Goal: Task Accomplishment & Management: Complete application form

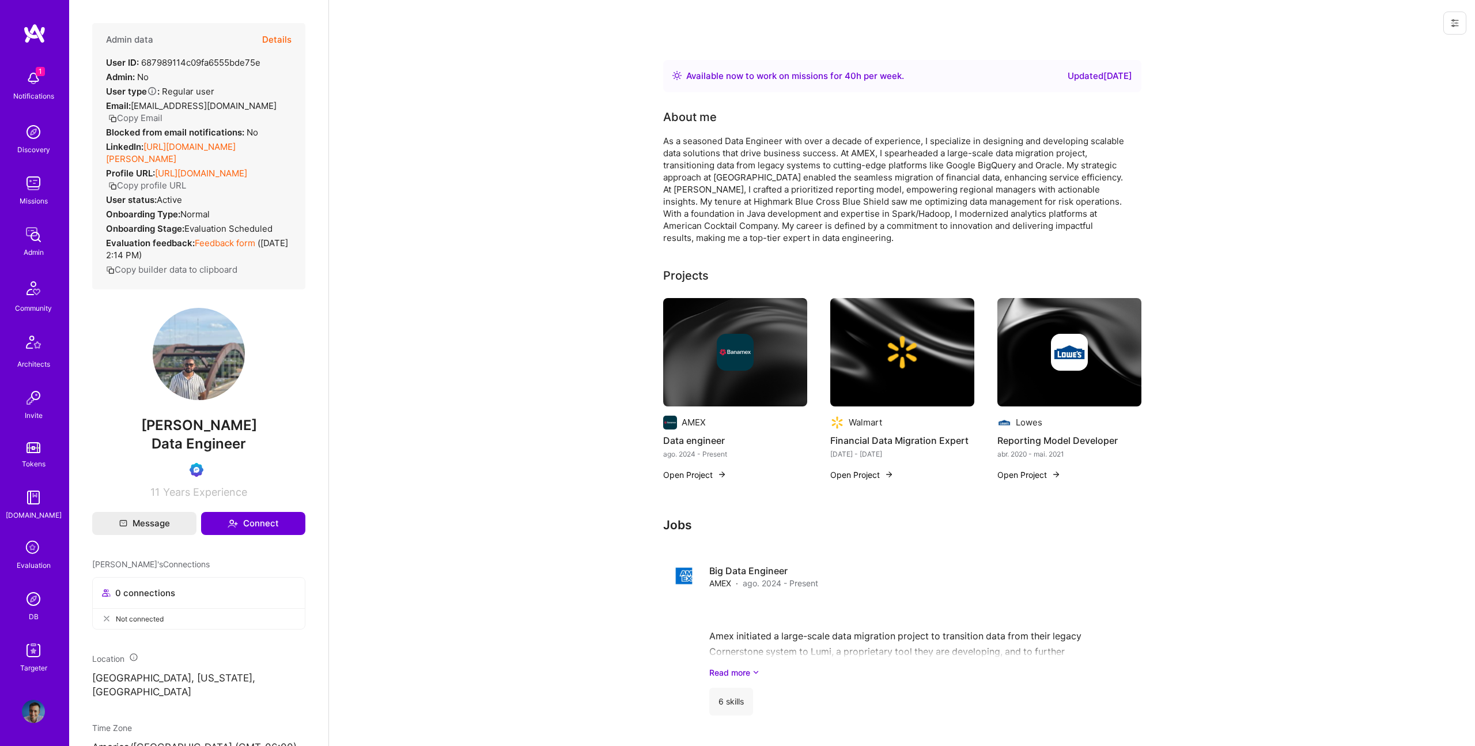
scroll to position [2, 0]
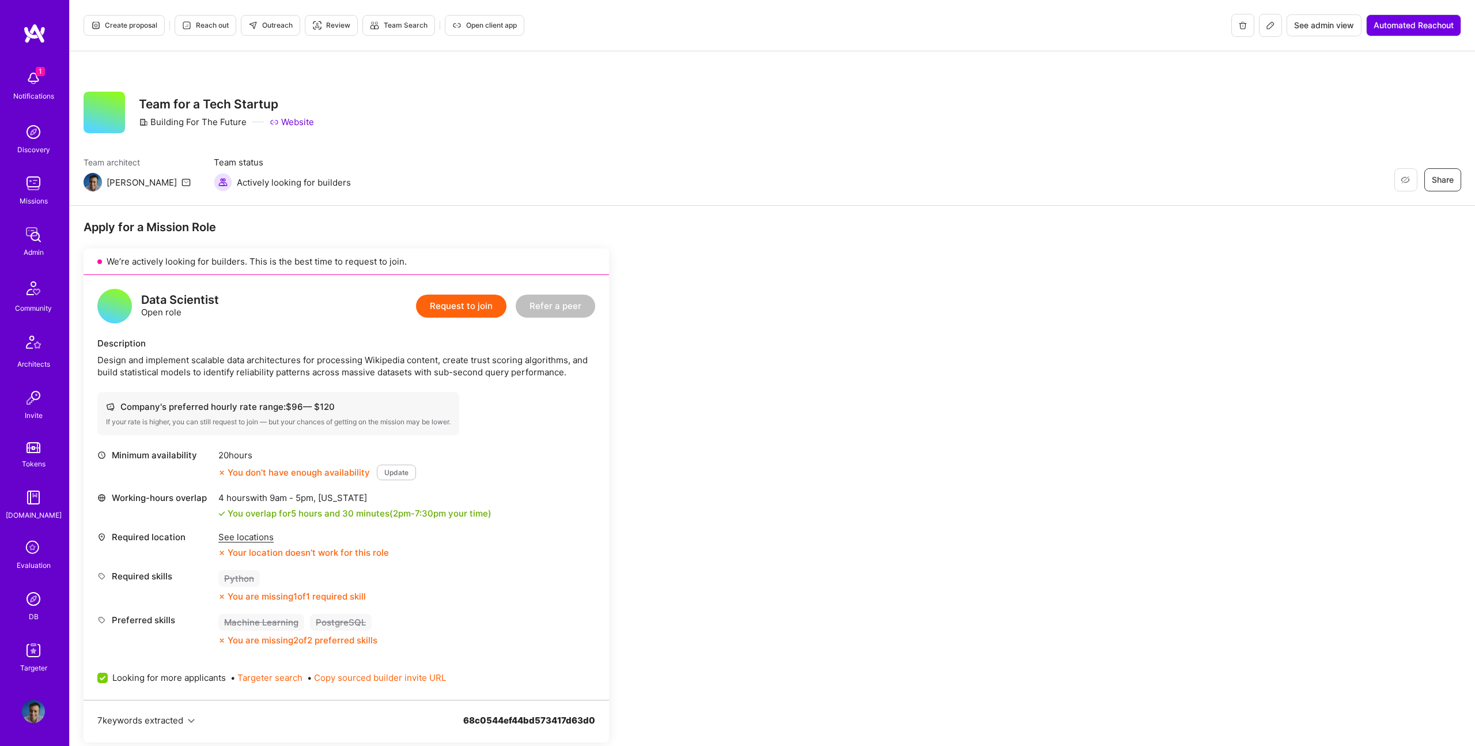
click at [126, 32] on button "Create proposal" at bounding box center [124, 25] width 81 height 21
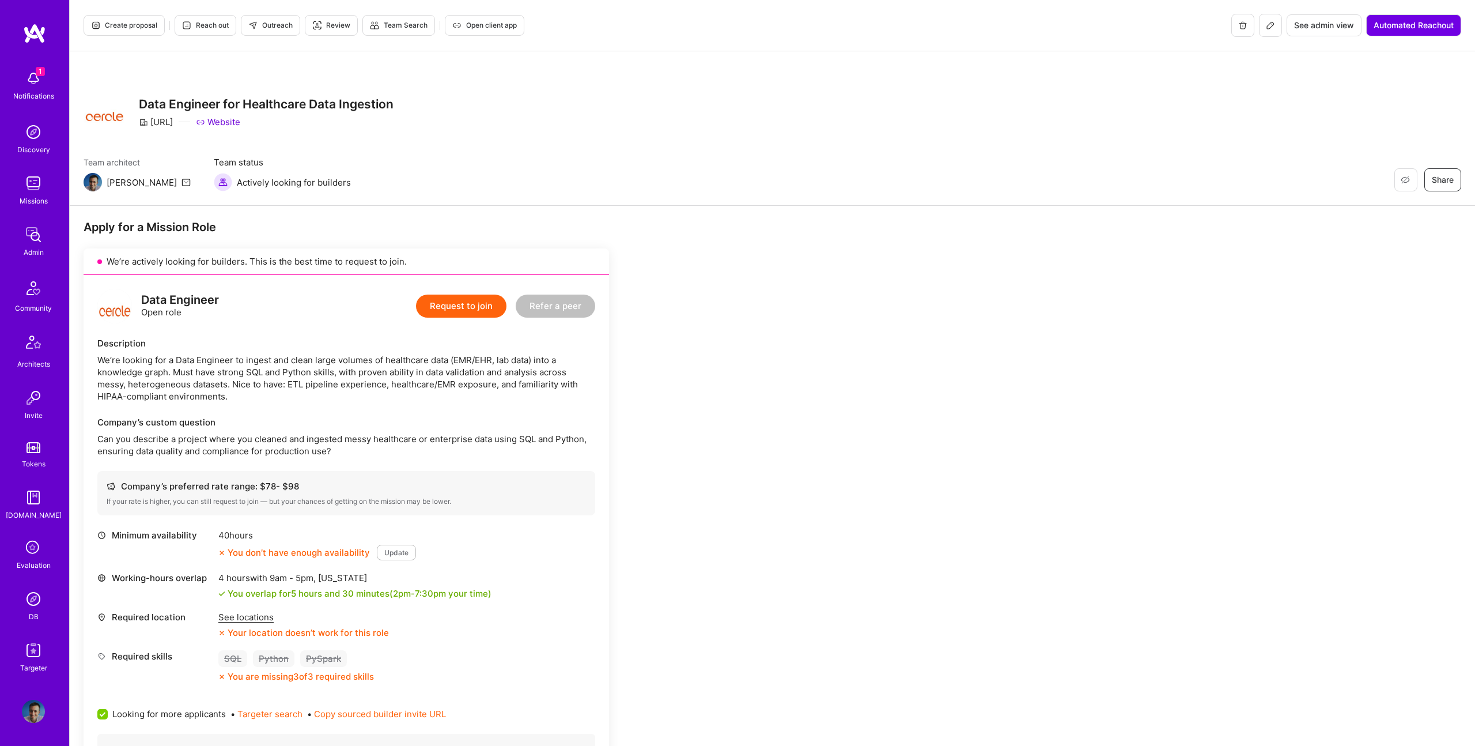
click at [135, 24] on span "Create proposal" at bounding box center [124, 25] width 66 height 10
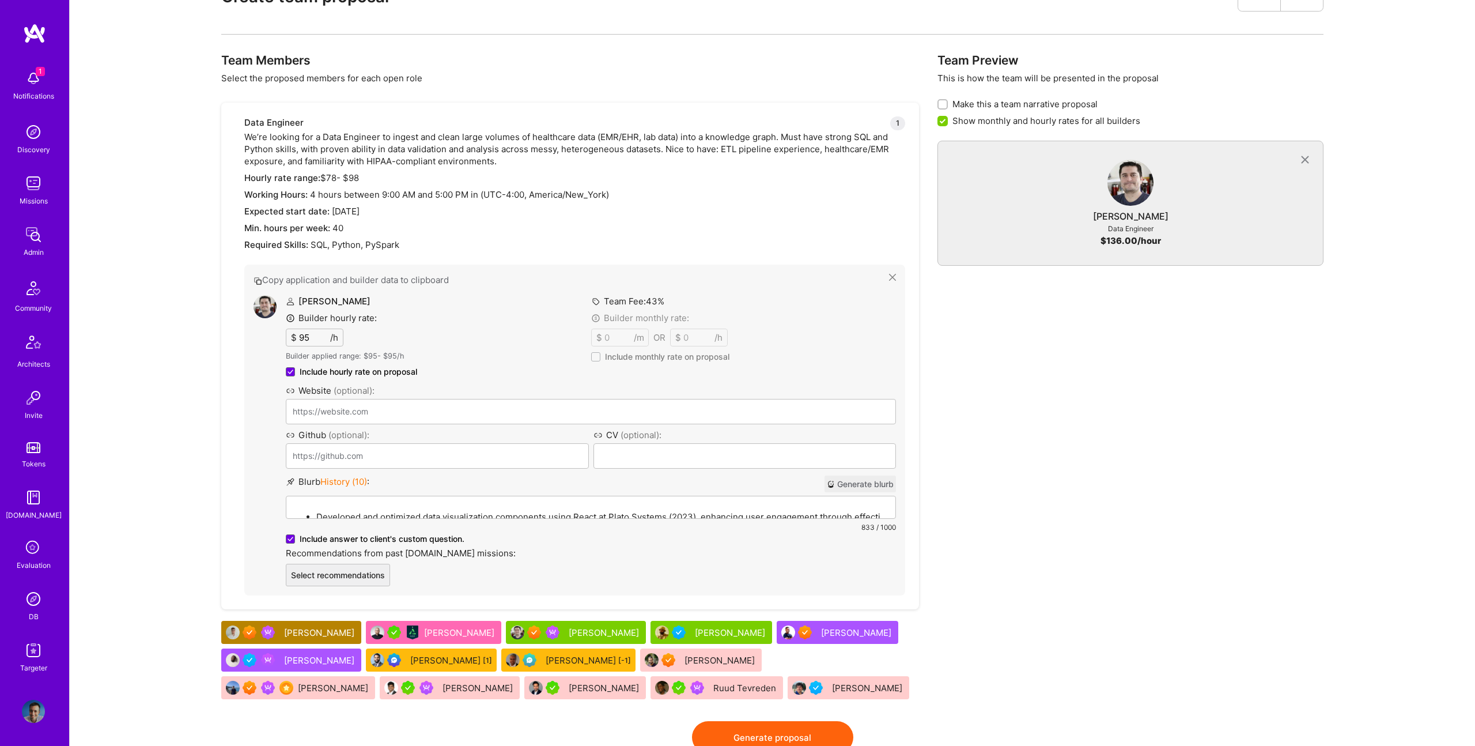
scroll to position [534, 0]
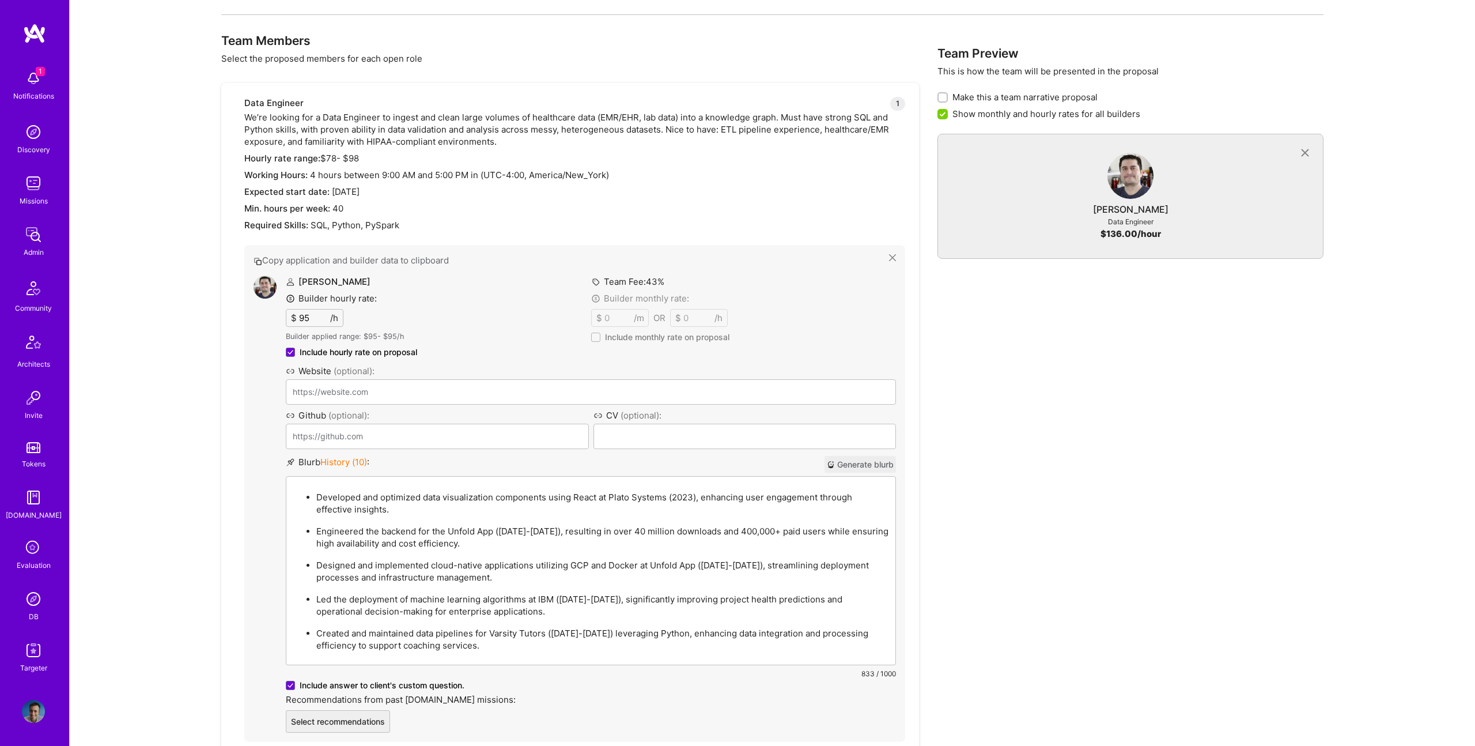
click at [467, 493] on p "Developed and optimized data visualization components using React at Plato Syst…" at bounding box center [602, 503] width 572 height 24
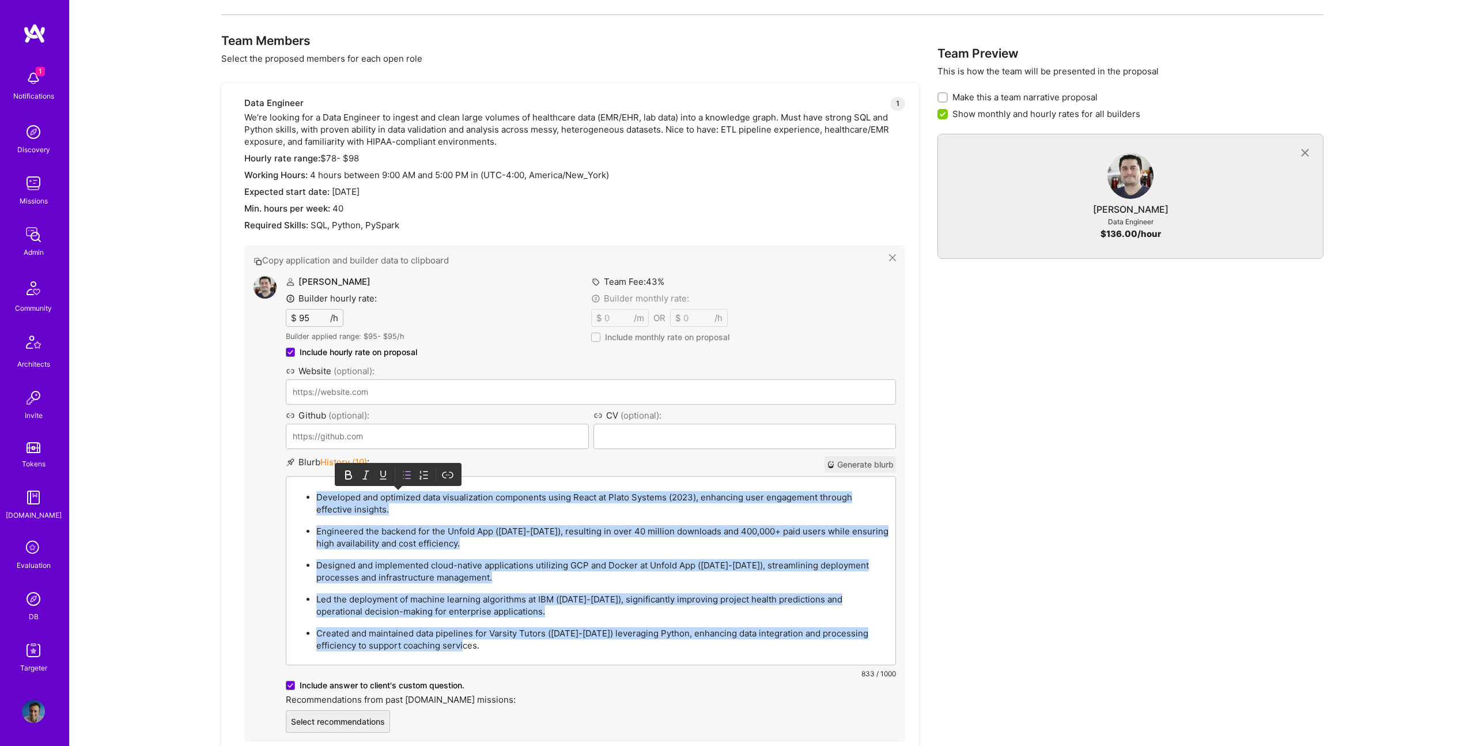
paste div
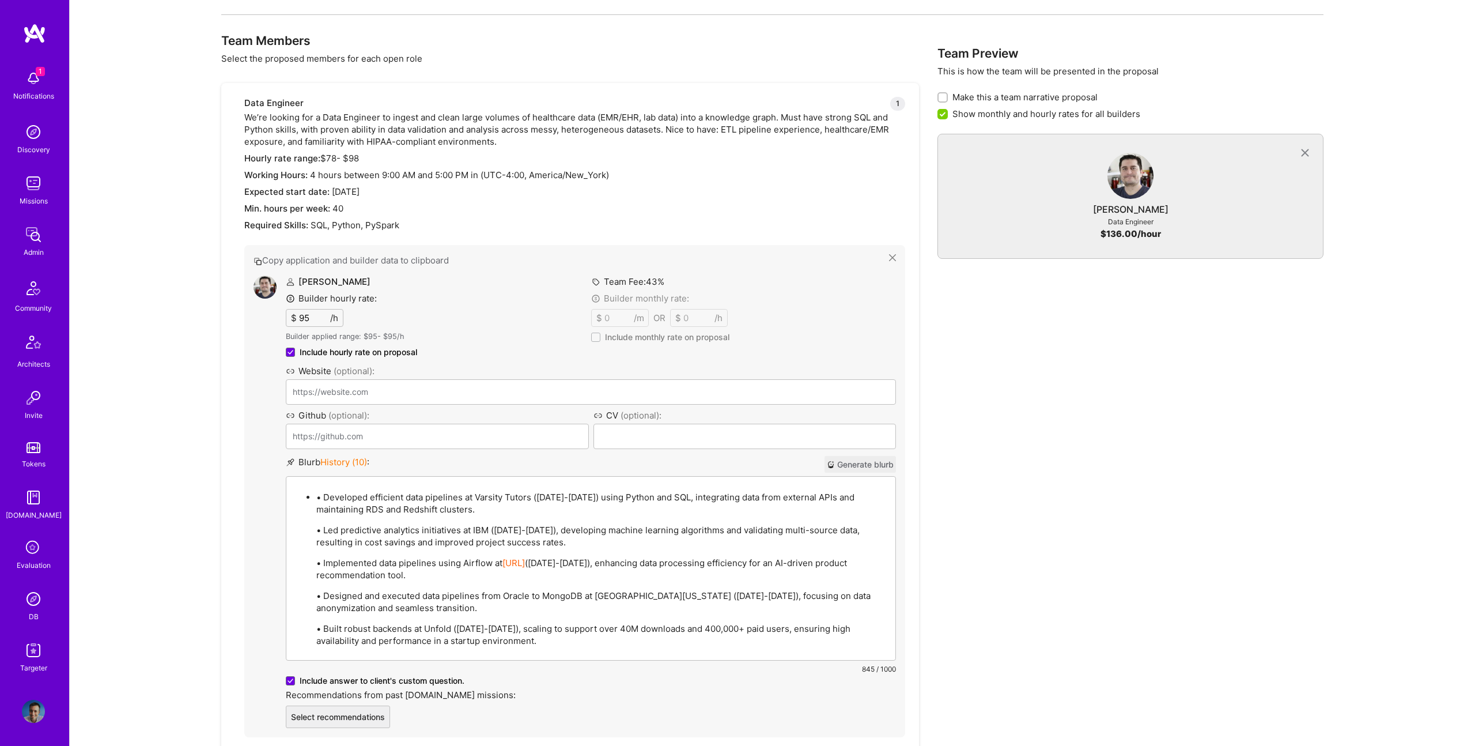
click at [324, 495] on p "• Developed efficient data pipelines at Varsity Tutors (2021-2022) using Python…" at bounding box center [602, 503] width 572 height 24
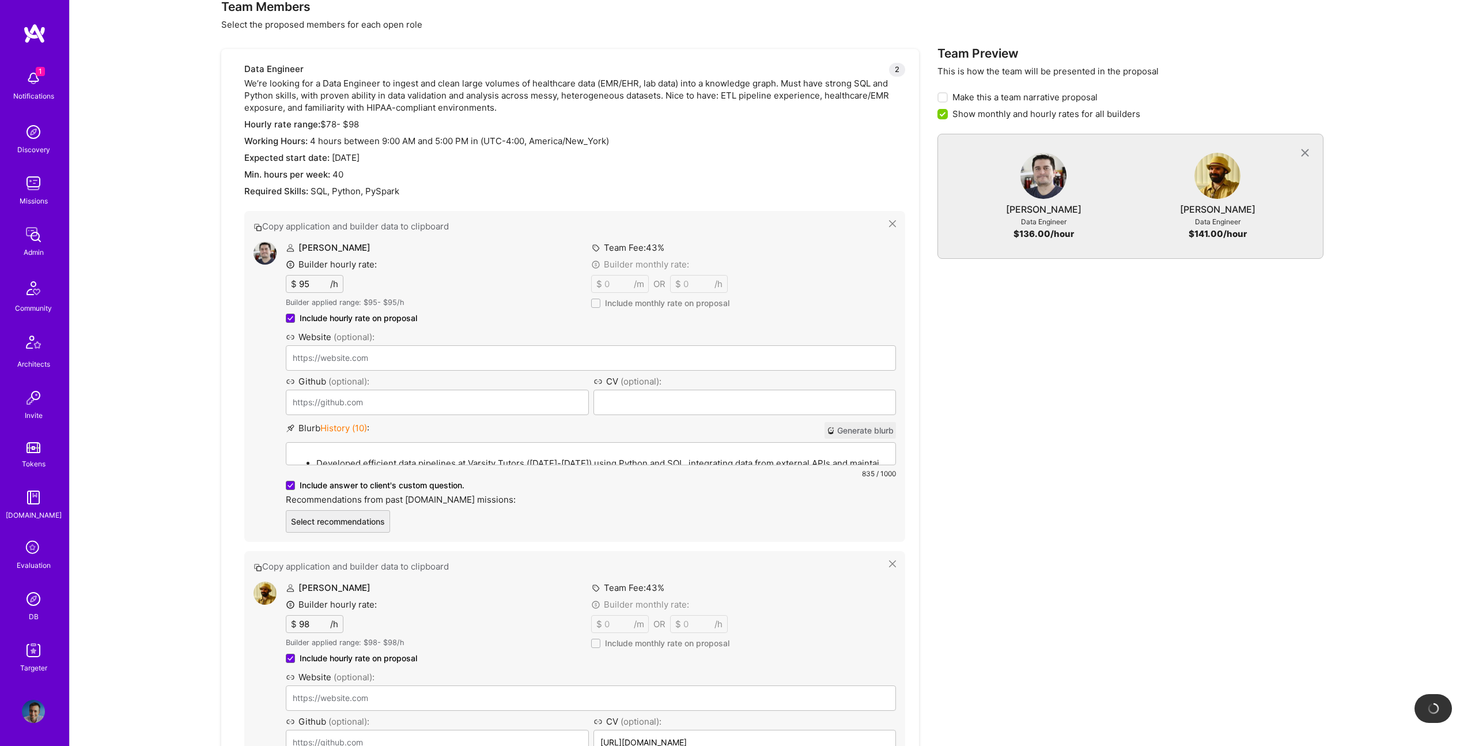
scroll to position [734, 0]
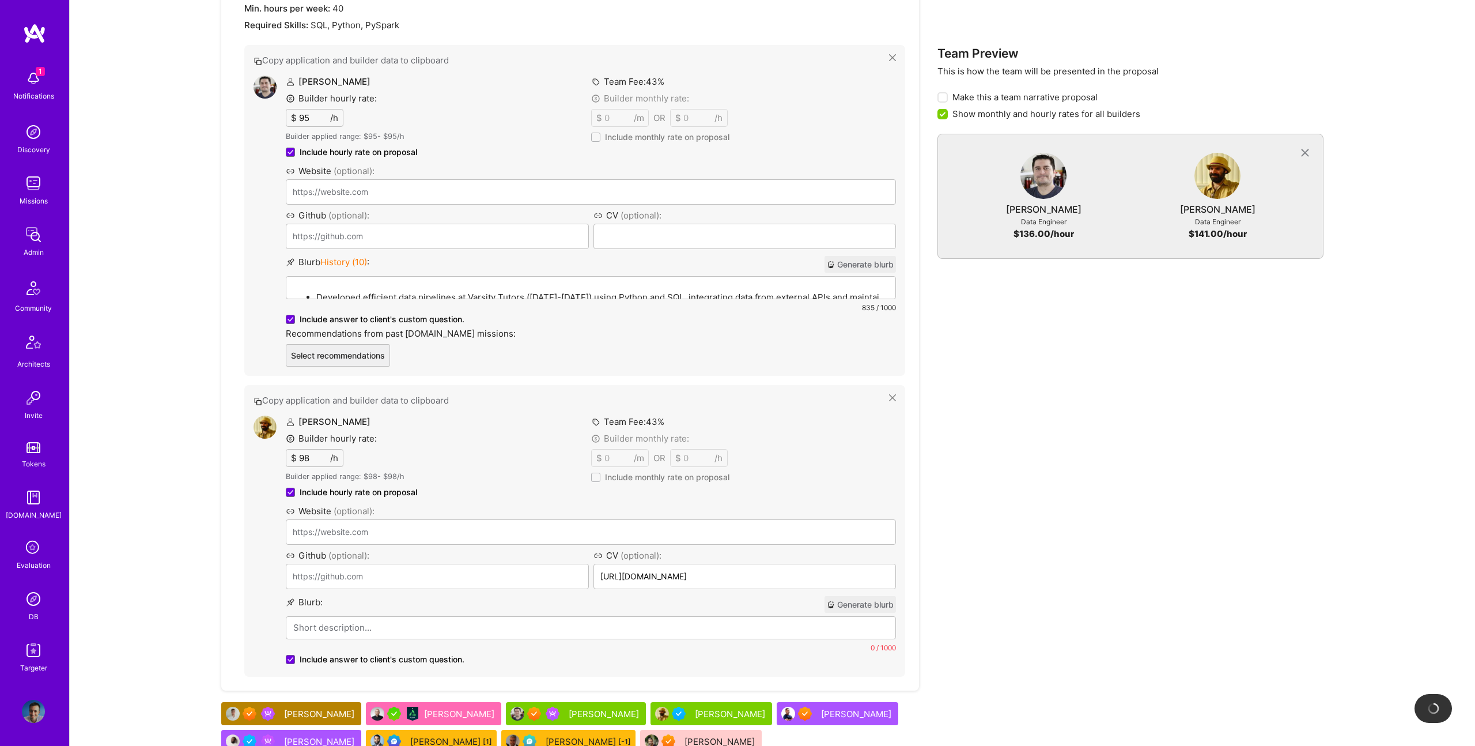
drag, startPoint x: 734, startPoint y: 575, endPoint x: 349, endPoint y: 14, distance: 680.1
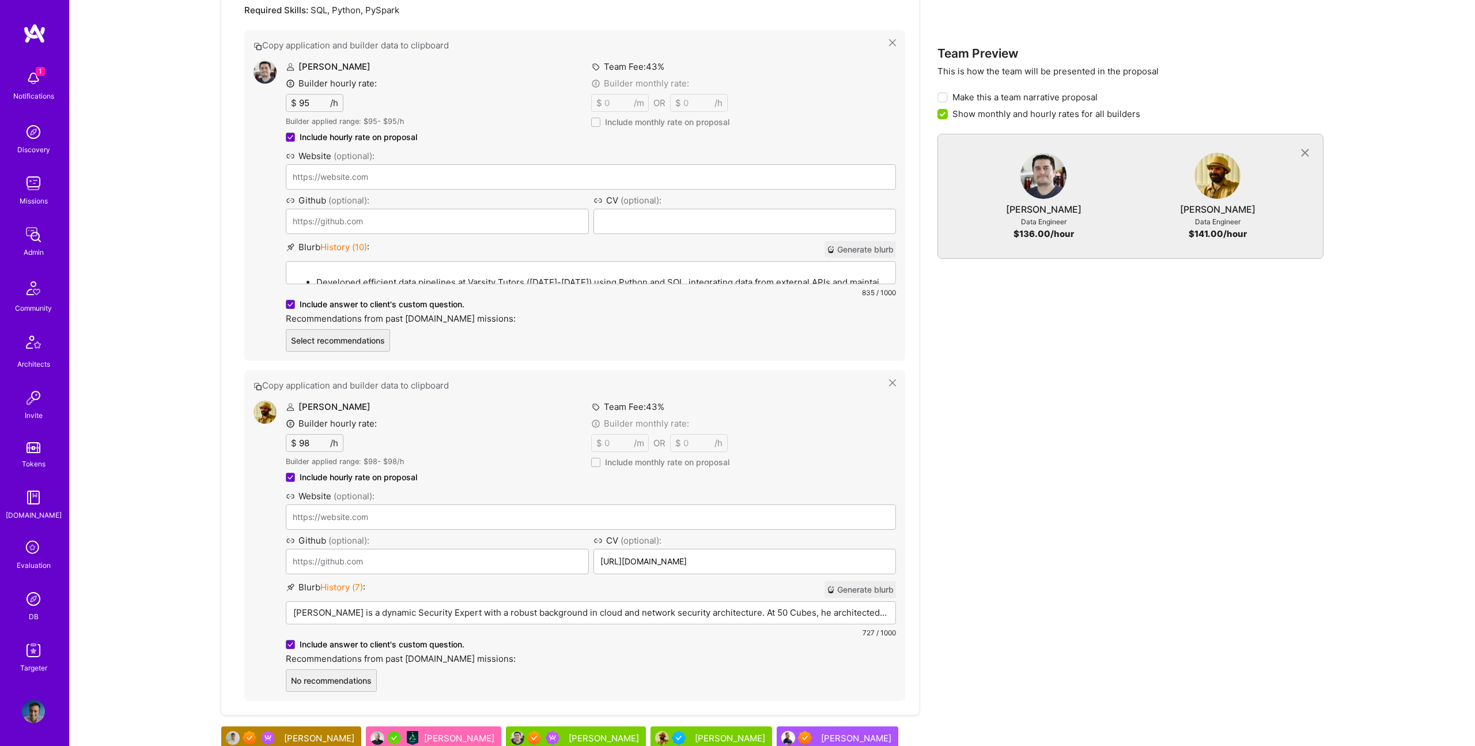
scroll to position [908, 0]
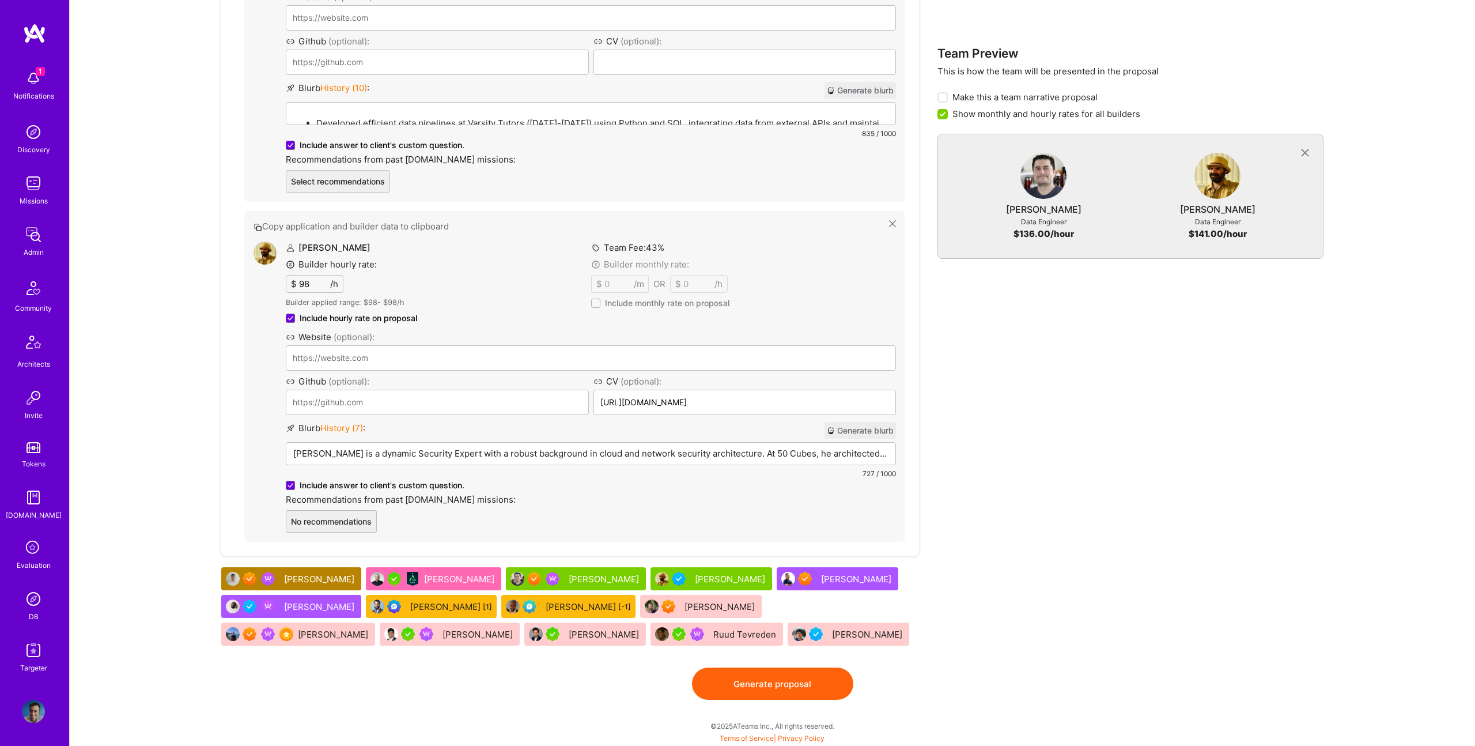
click at [600, 448] on p "William is a dynamic Security Expert with a robust background in cloud and netw…" at bounding box center [590, 453] width 595 height 12
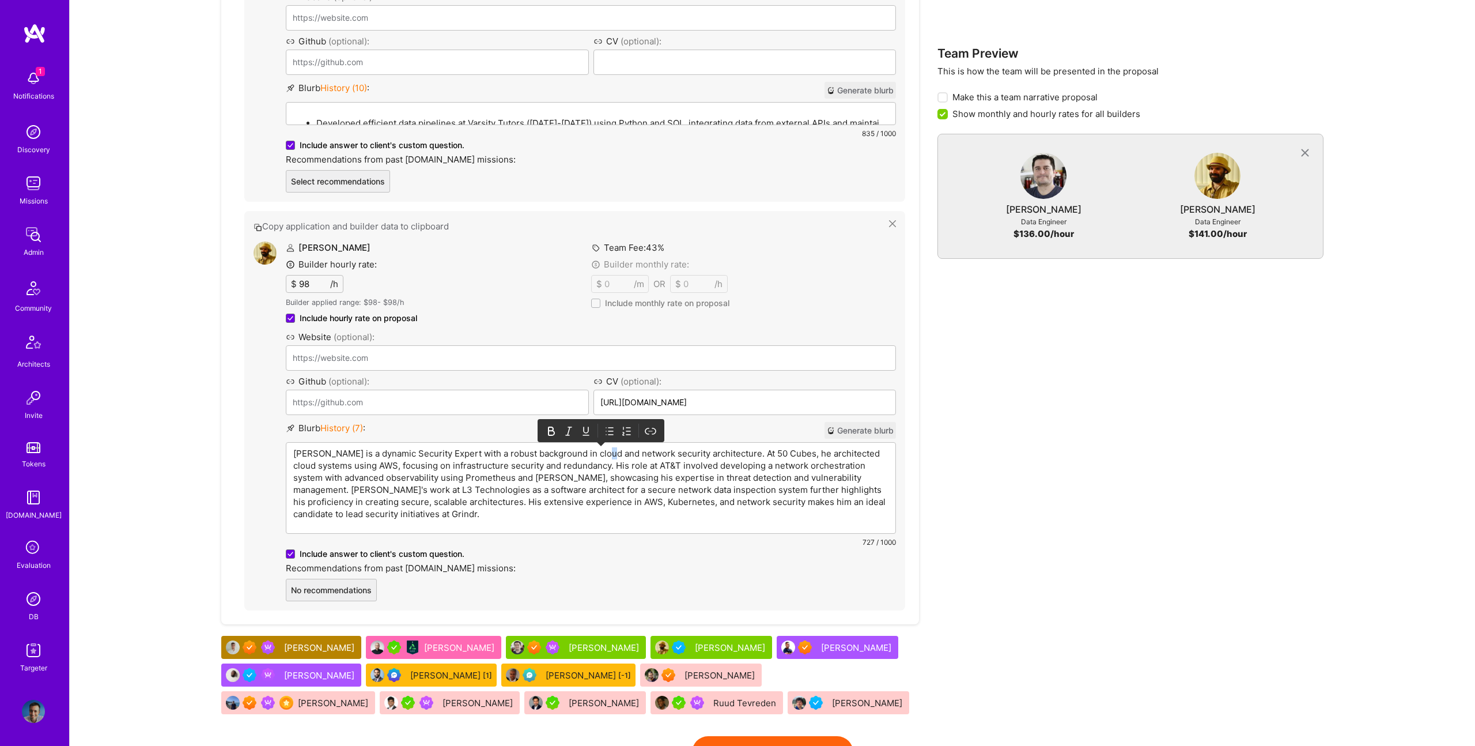
click at [600, 448] on p "William is a dynamic Security Expert with a robust background in cloud and netw…" at bounding box center [590, 483] width 595 height 73
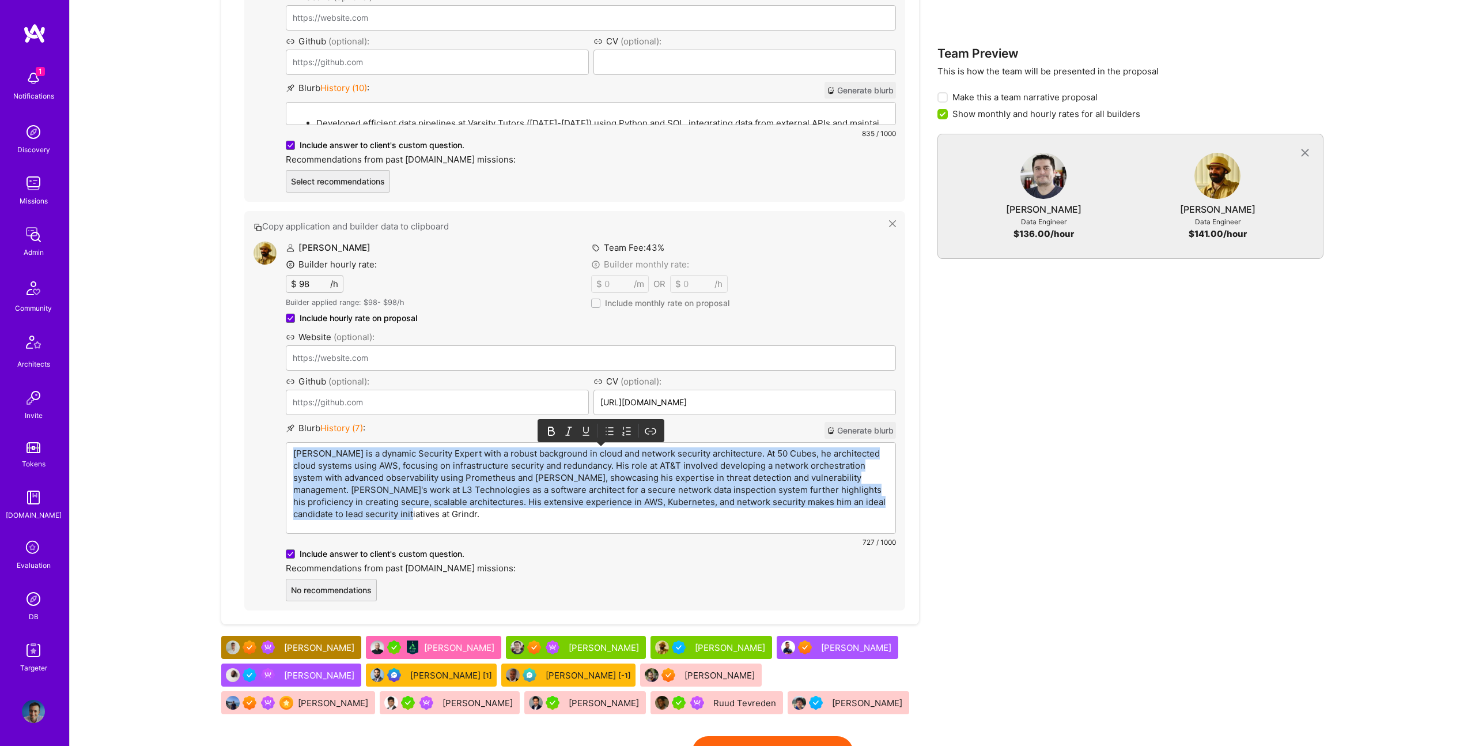
click at [600, 448] on p "William is a dynamic Security Expert with a robust background in cloud and netw…" at bounding box center [590, 483] width 595 height 73
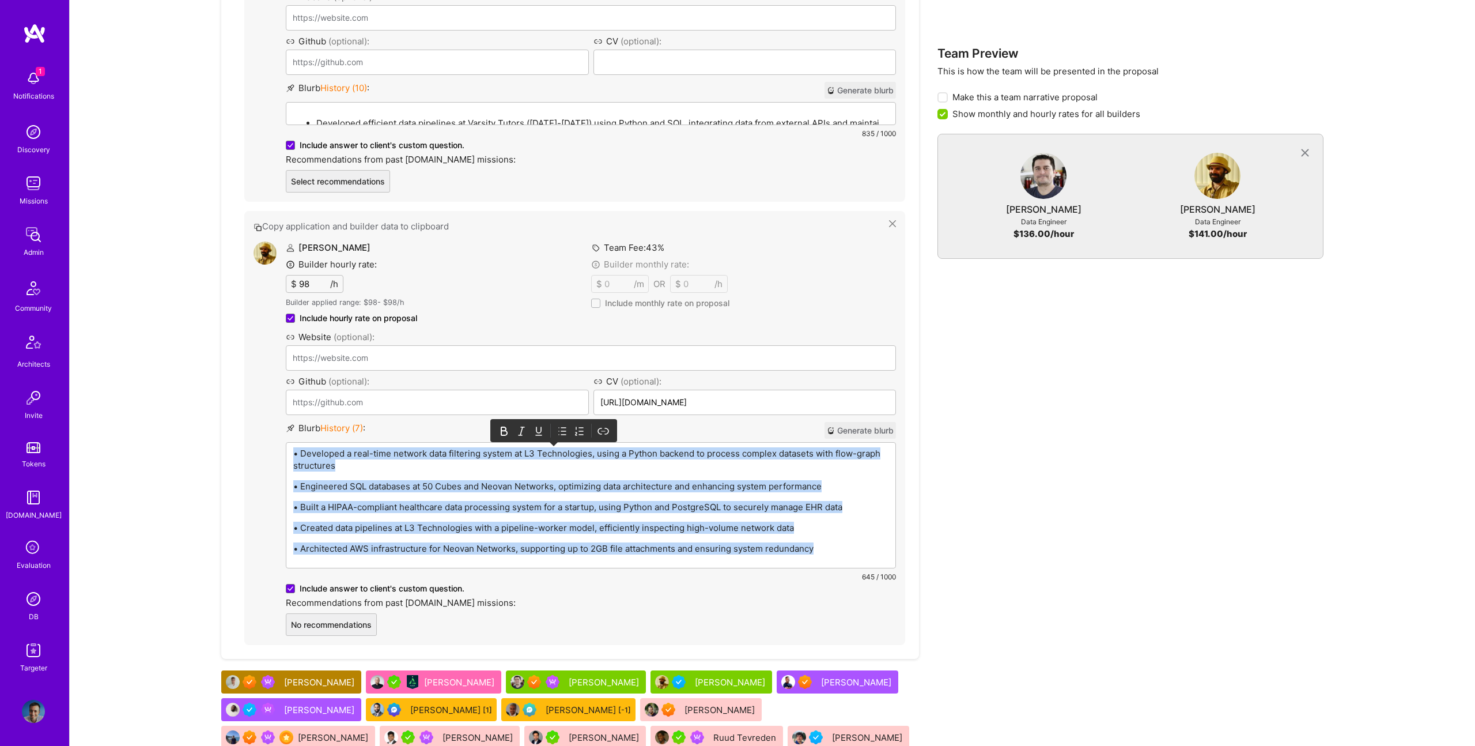
drag, startPoint x: 561, startPoint y: 433, endPoint x: 553, endPoint y: 434, distance: 7.5
click at [561, 433] on icon at bounding box center [563, 431] width 12 height 12
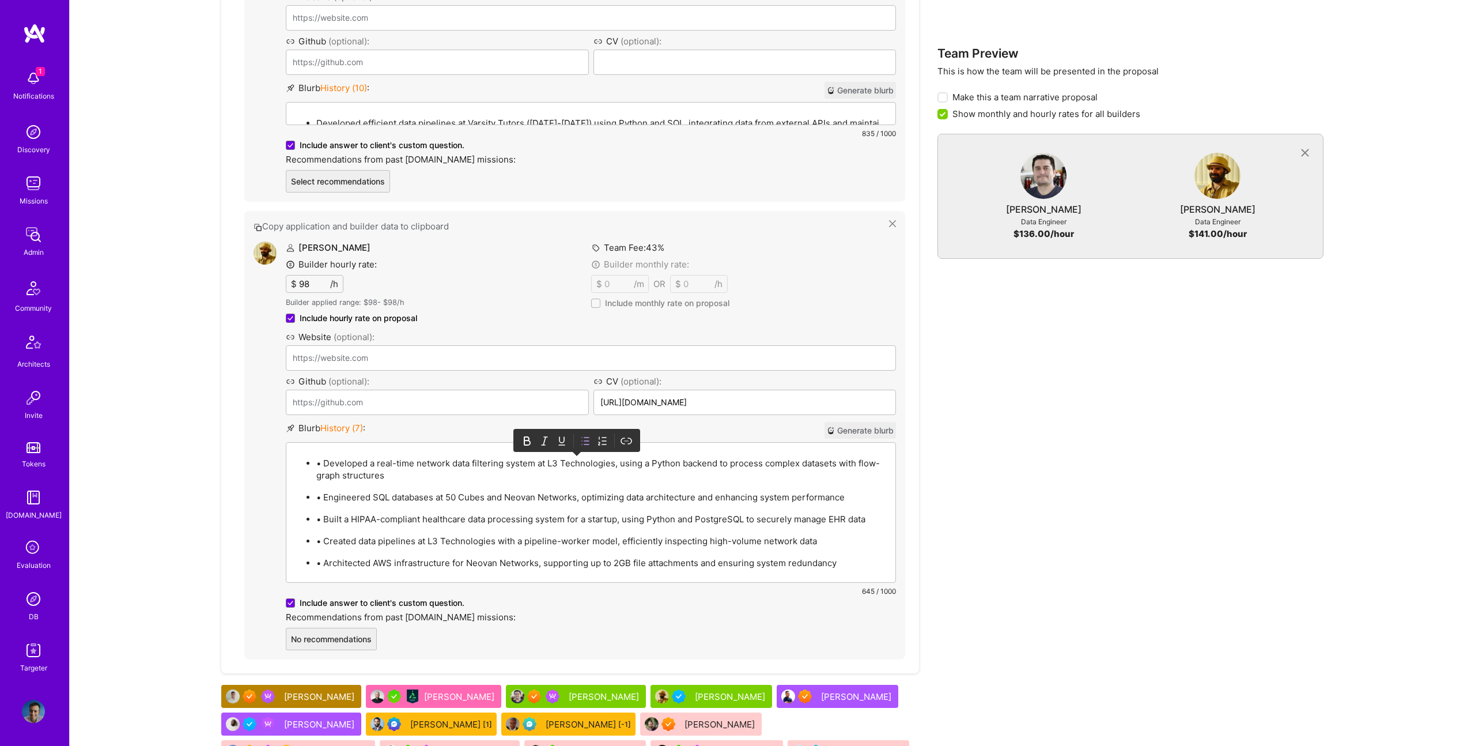
click at [325, 465] on p "• Developed a real-time network data filtering system at L3 Technologies, using…" at bounding box center [602, 469] width 572 height 24
drag, startPoint x: 800, startPoint y: 674, endPoint x: 807, endPoint y: 675, distance: 7.6
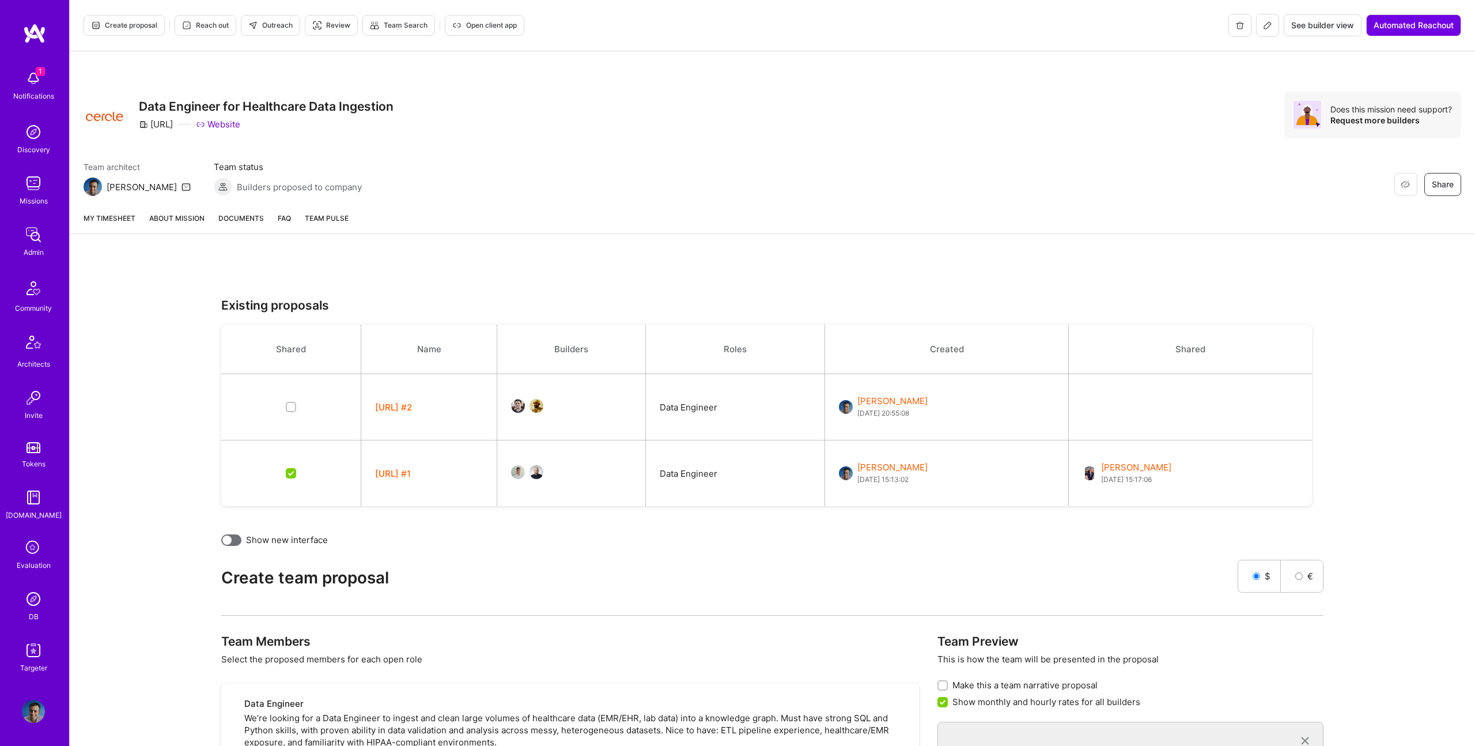
scroll to position [2, 0]
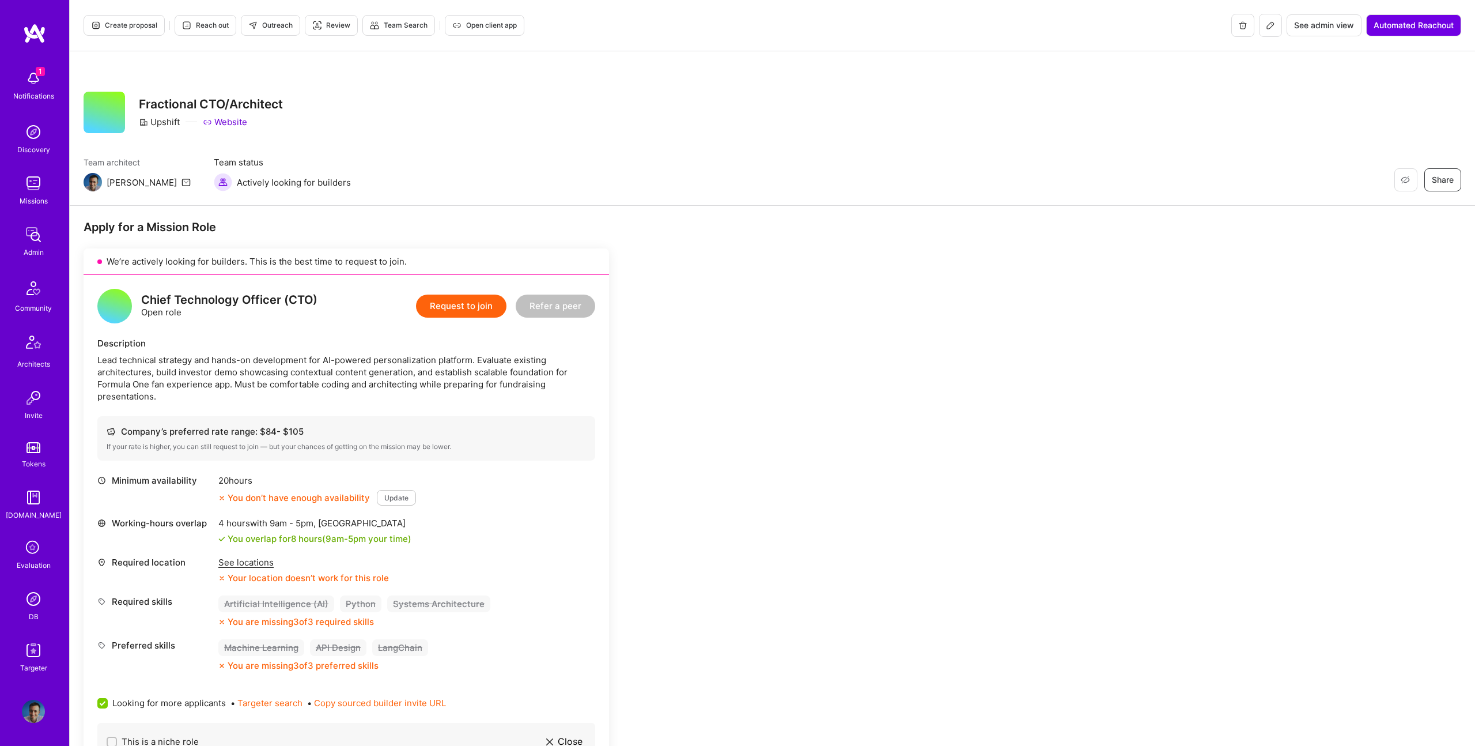
click at [134, 28] on span "Create proposal" at bounding box center [124, 25] width 66 height 10
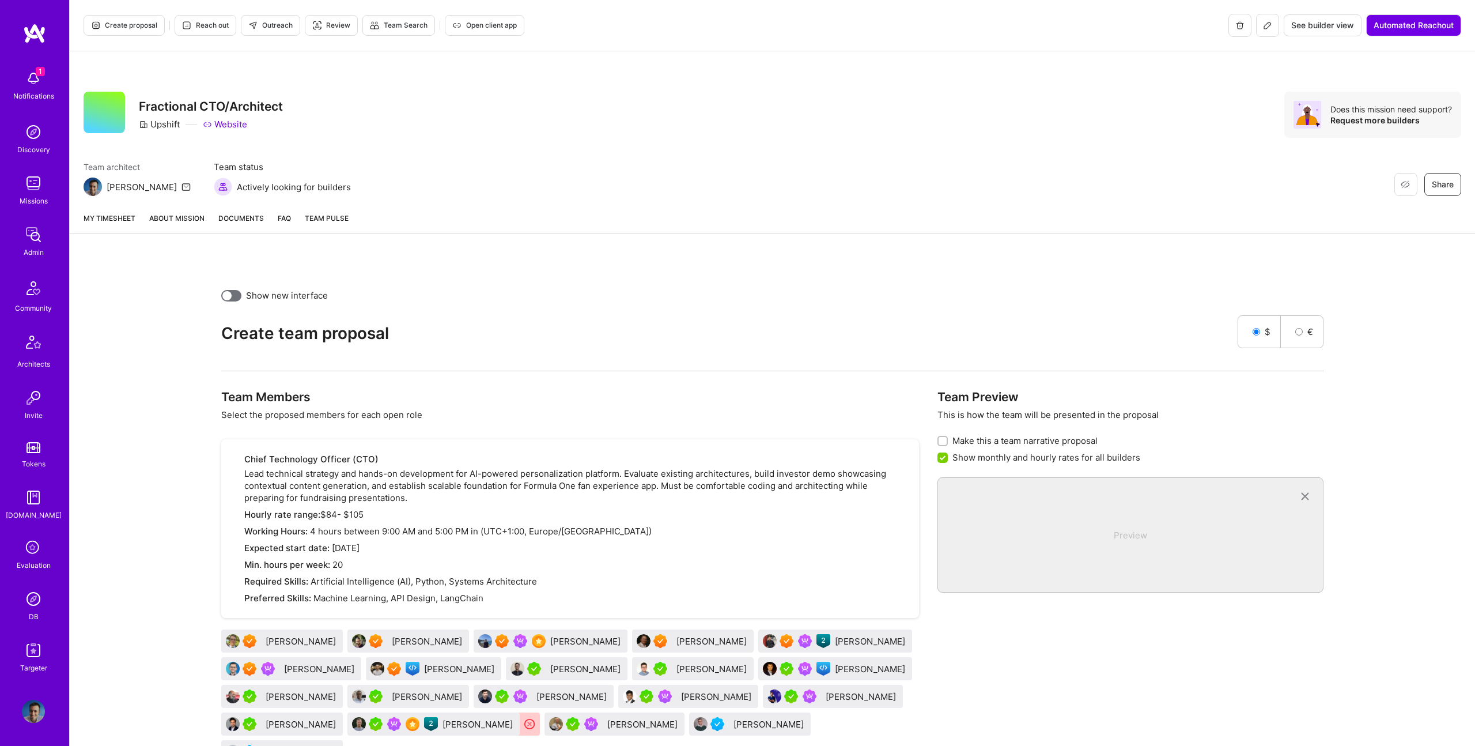
scroll to position [90, 0]
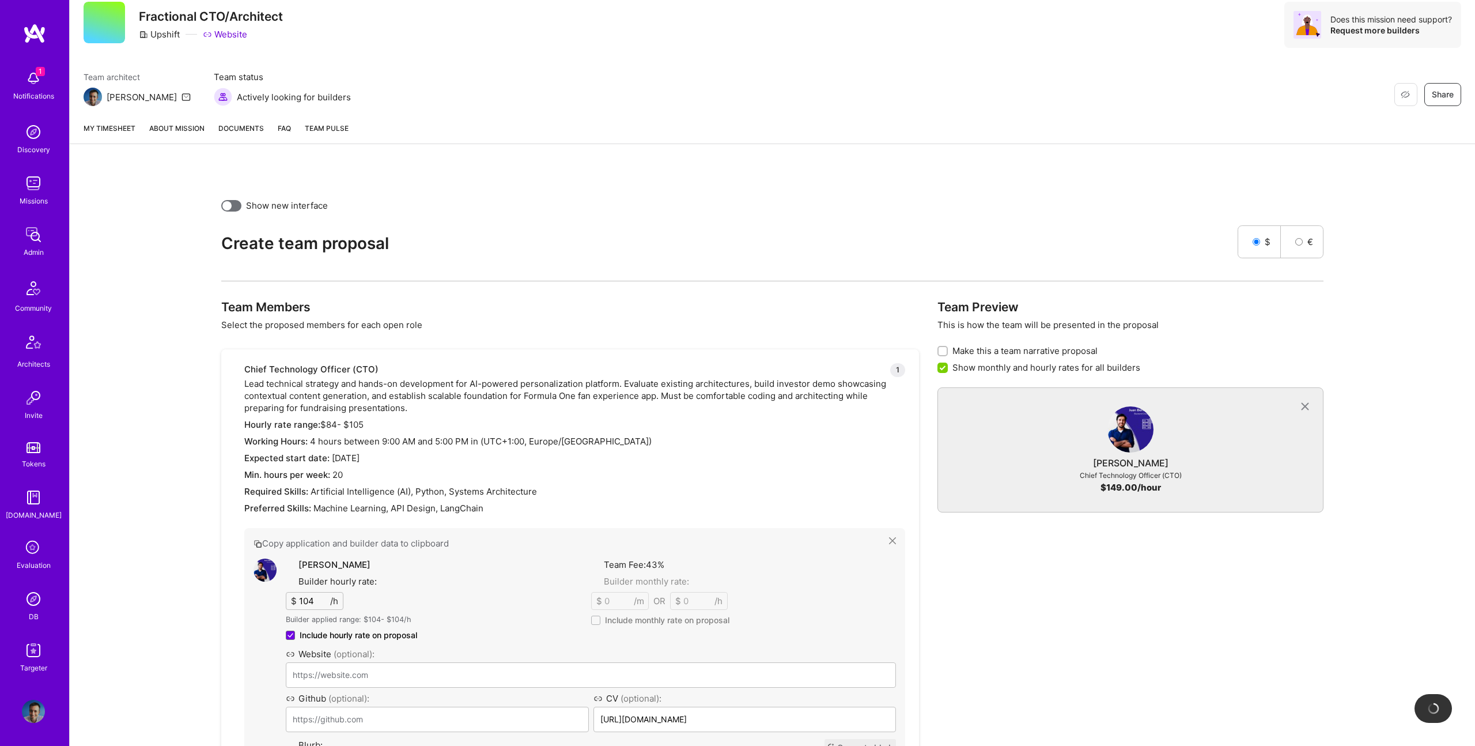
drag, startPoint x: 788, startPoint y: 606, endPoint x: 250, endPoint y: 3, distance: 808.1
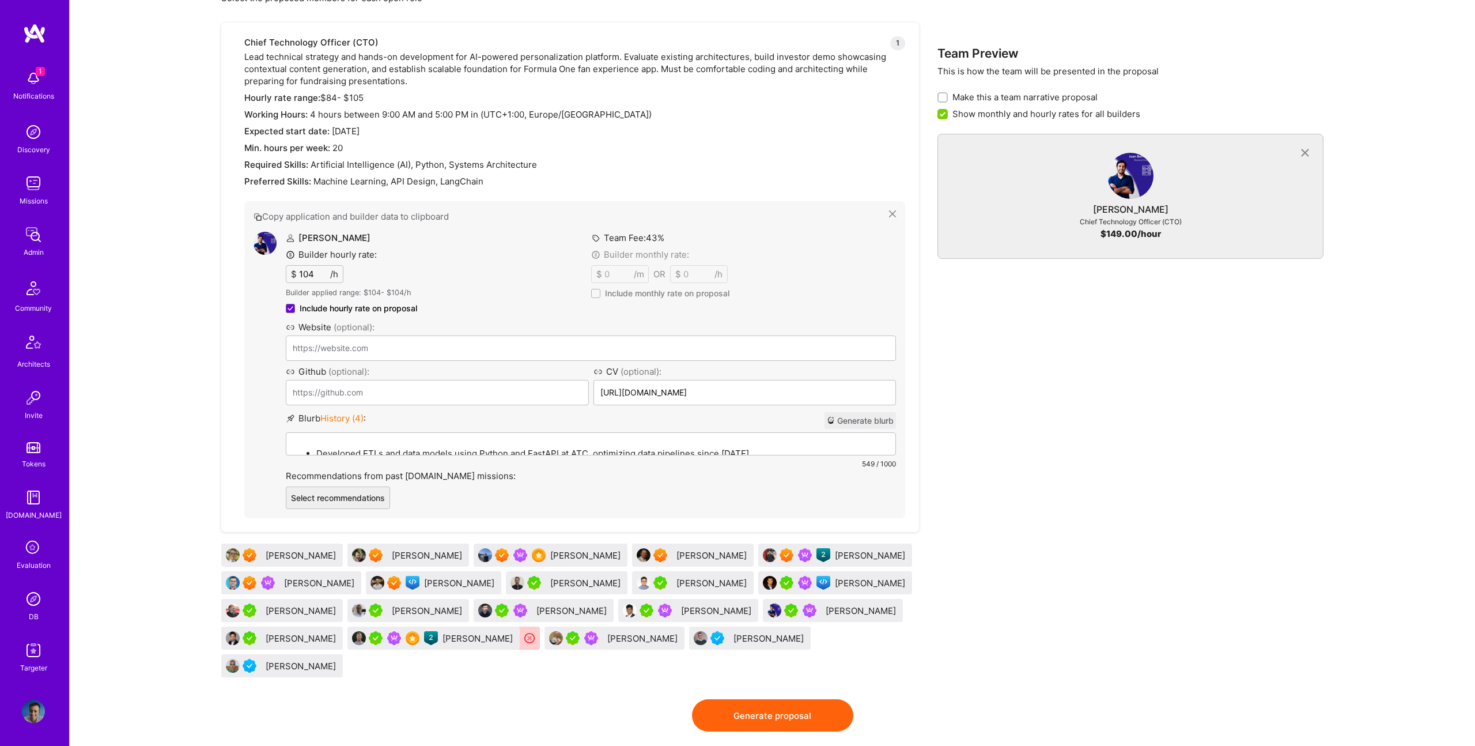
scroll to position [421, 0]
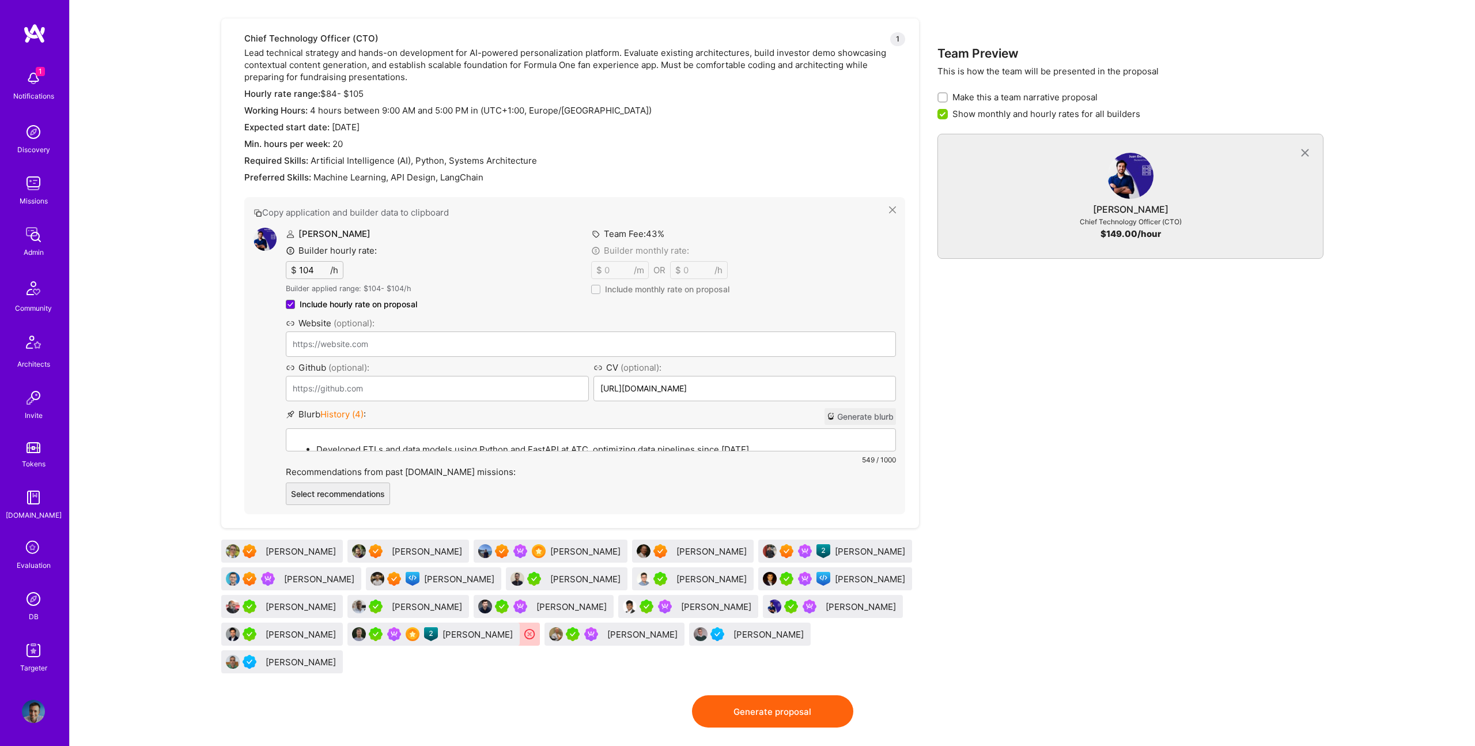
click at [943, 588] on div "Team Preview This is how the team will be presented in the proposal Make this a…" at bounding box center [1131, 332] width 386 height 726
click at [826, 608] on div "Juan Roldan" at bounding box center [862, 606] width 73 height 12
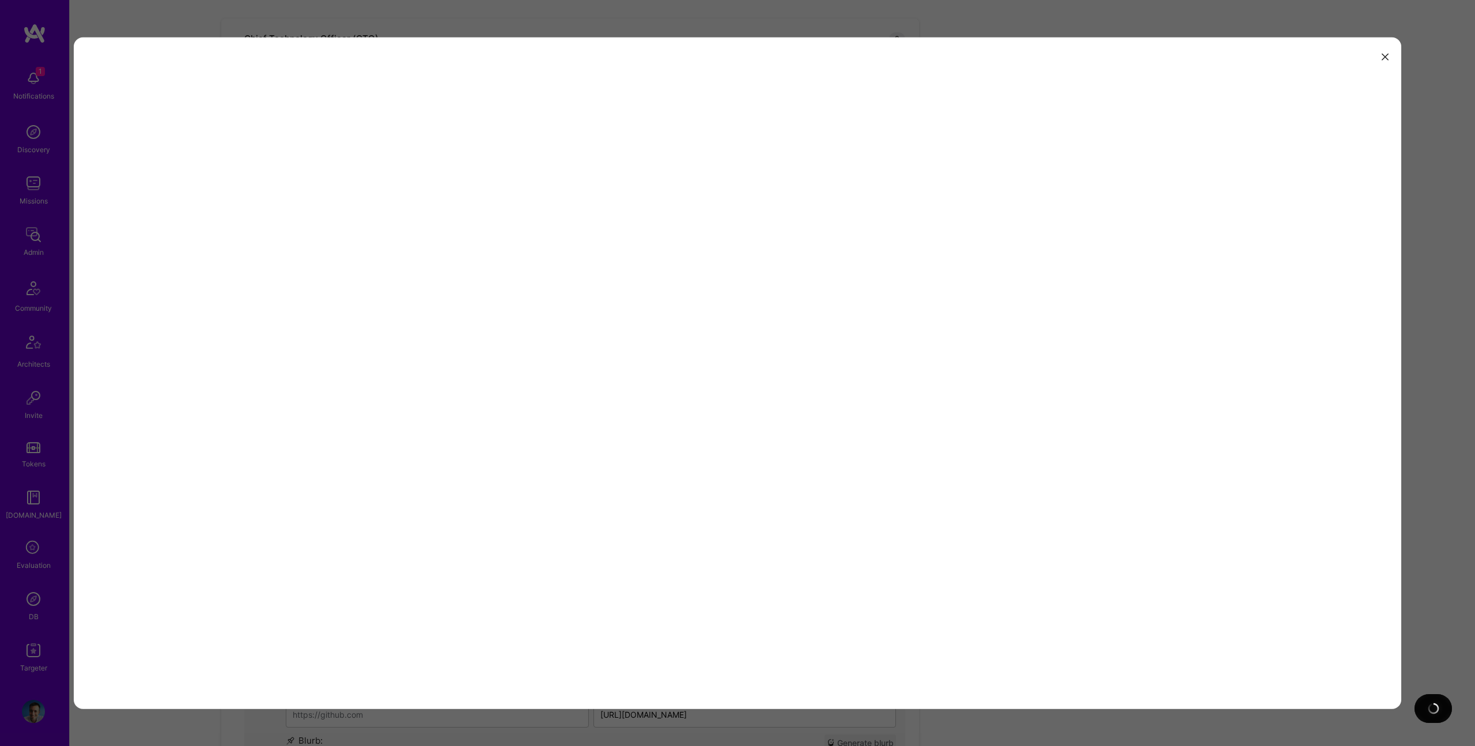
scroll to position [707, 0]
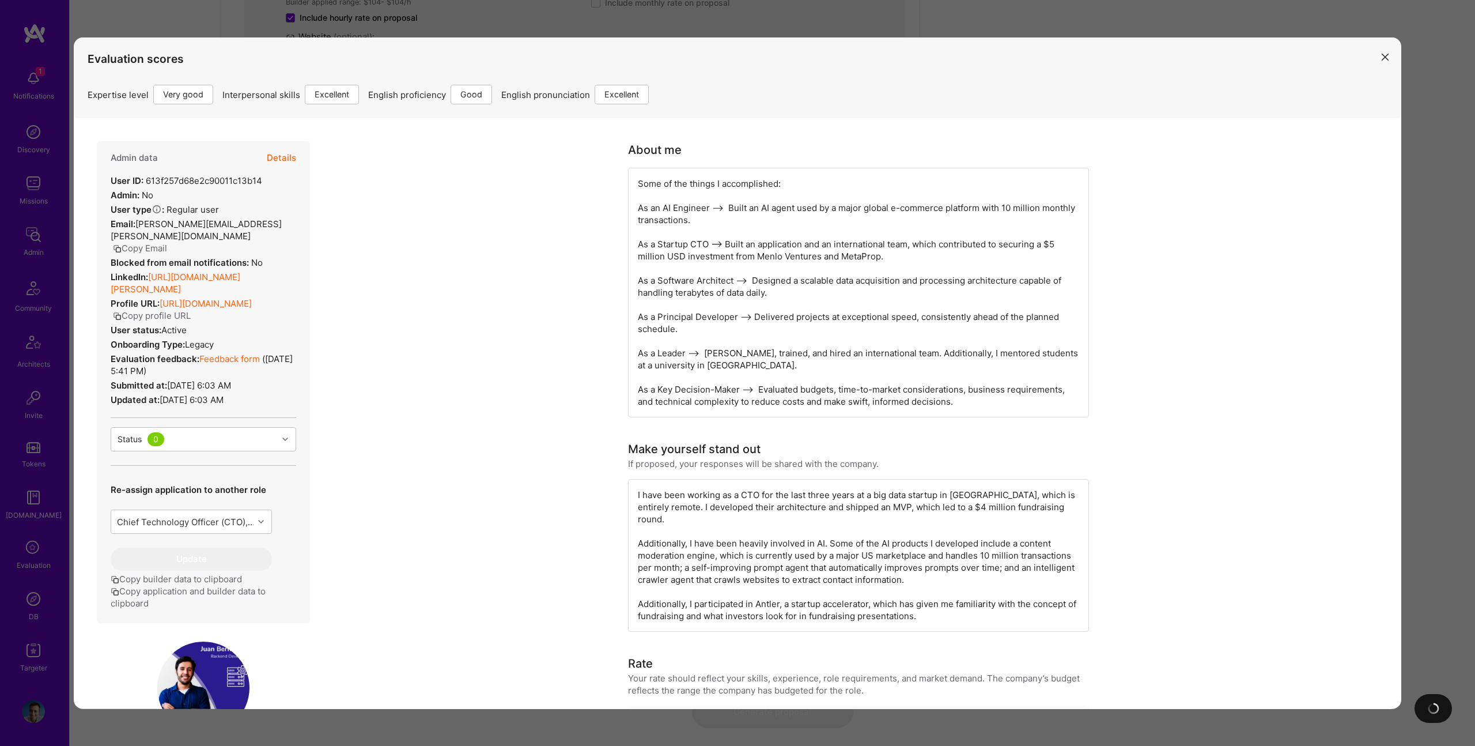
type input "https://www.andrewjduggan.com/"
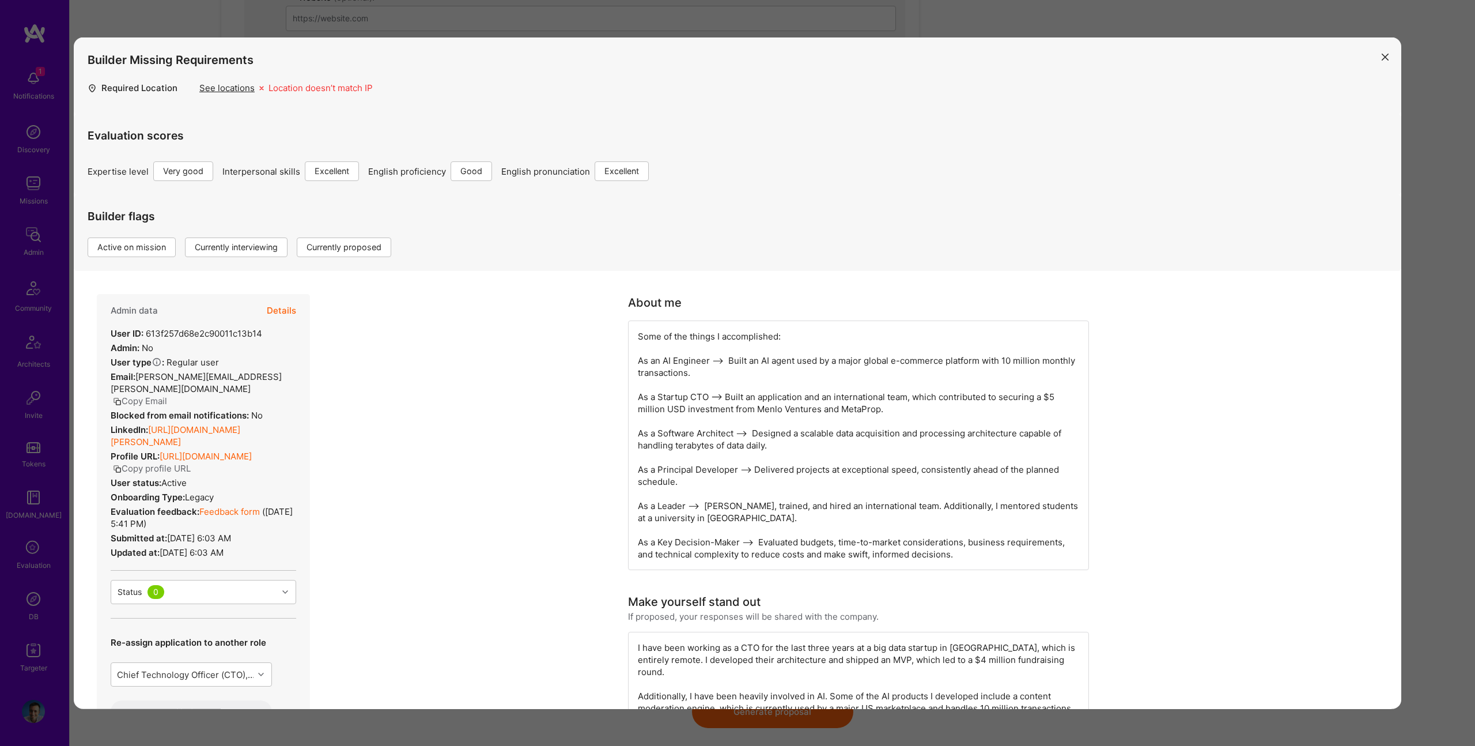
click at [271, 152] on div "Evaluation scores Expertise level Very good Interpersonal skills Excellent Engl…" at bounding box center [738, 147] width 1300 height 67
click at [277, 307] on button "Details" at bounding box center [281, 310] width 29 height 33
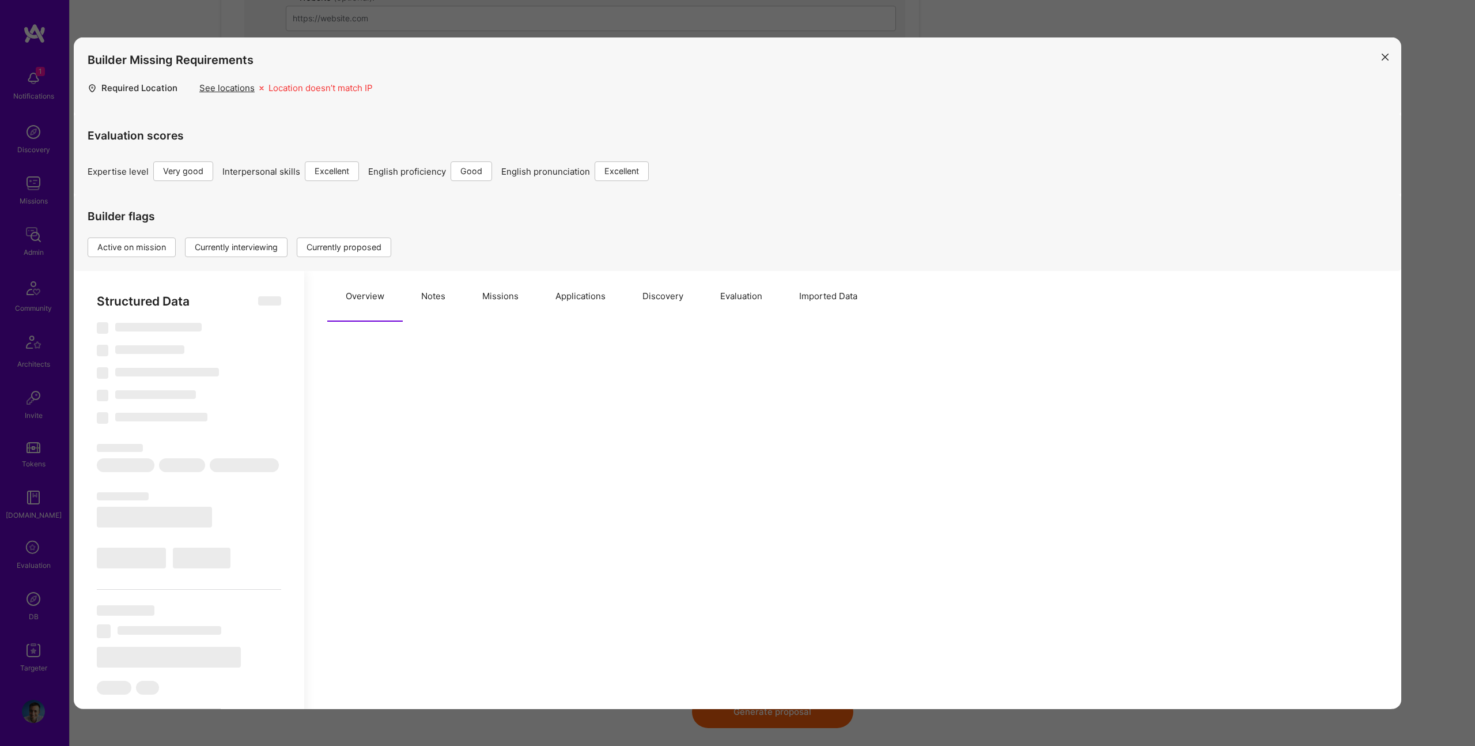
click at [437, 296] on button "Notes" at bounding box center [433, 296] width 61 height 51
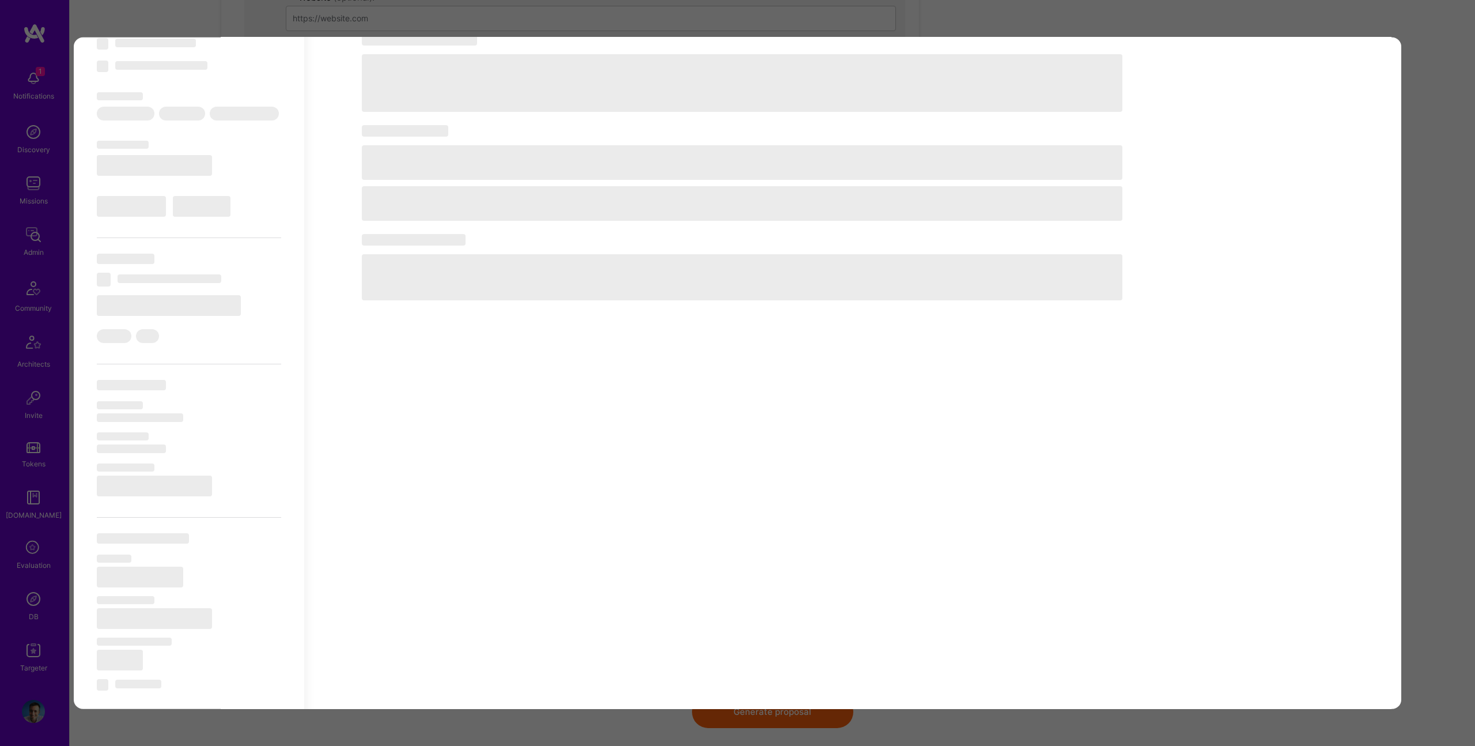
scroll to position [383, 0]
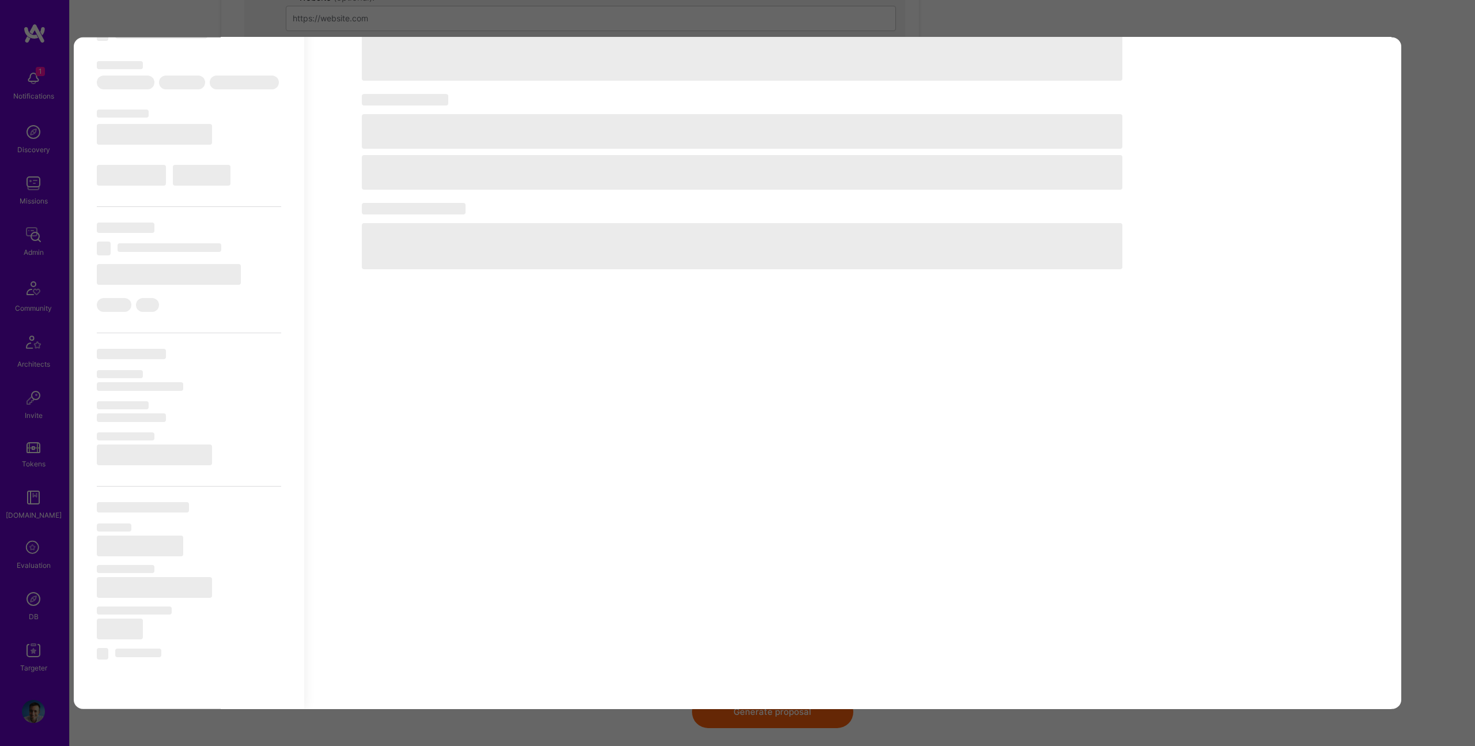
select select "Right Now"
select select "5"
select select "7"
select select "6"
select select "7"
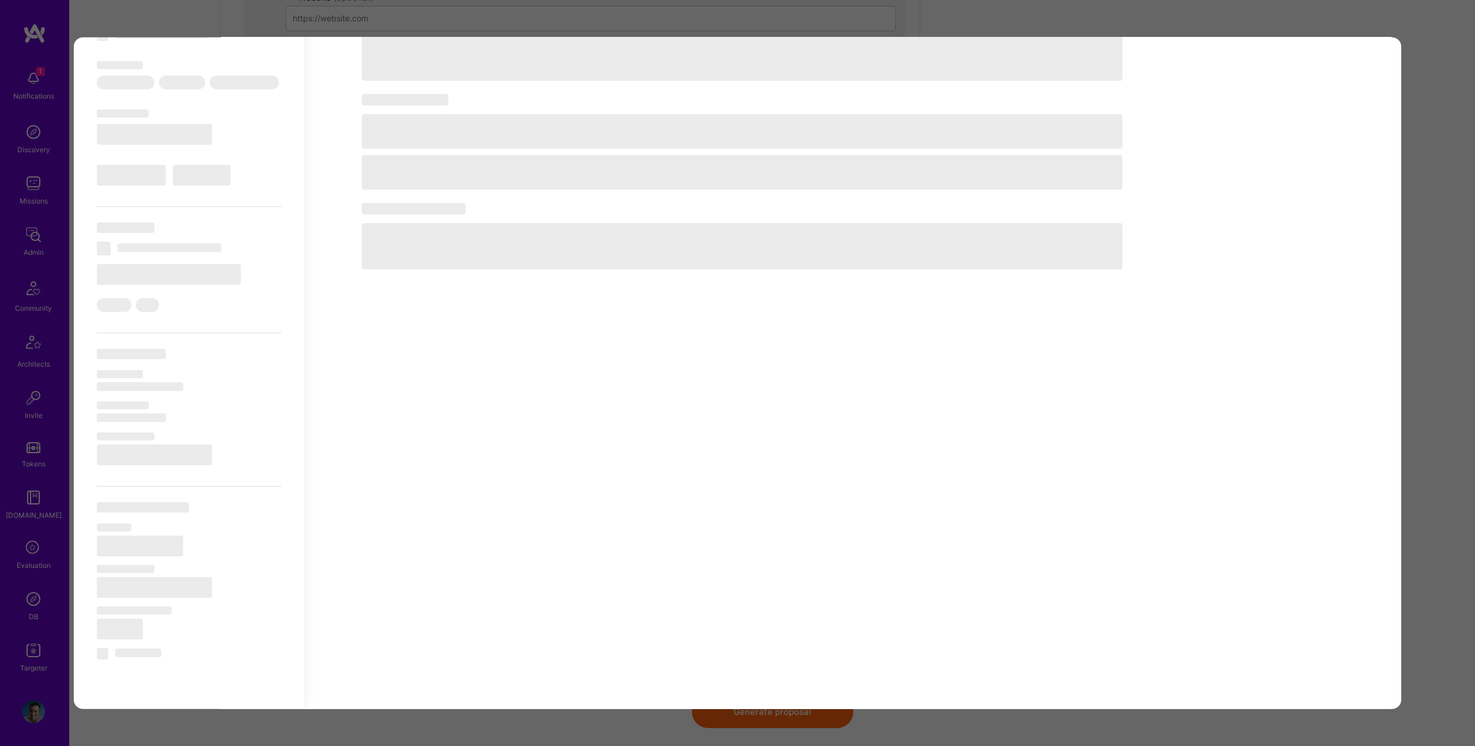
select select "SG"
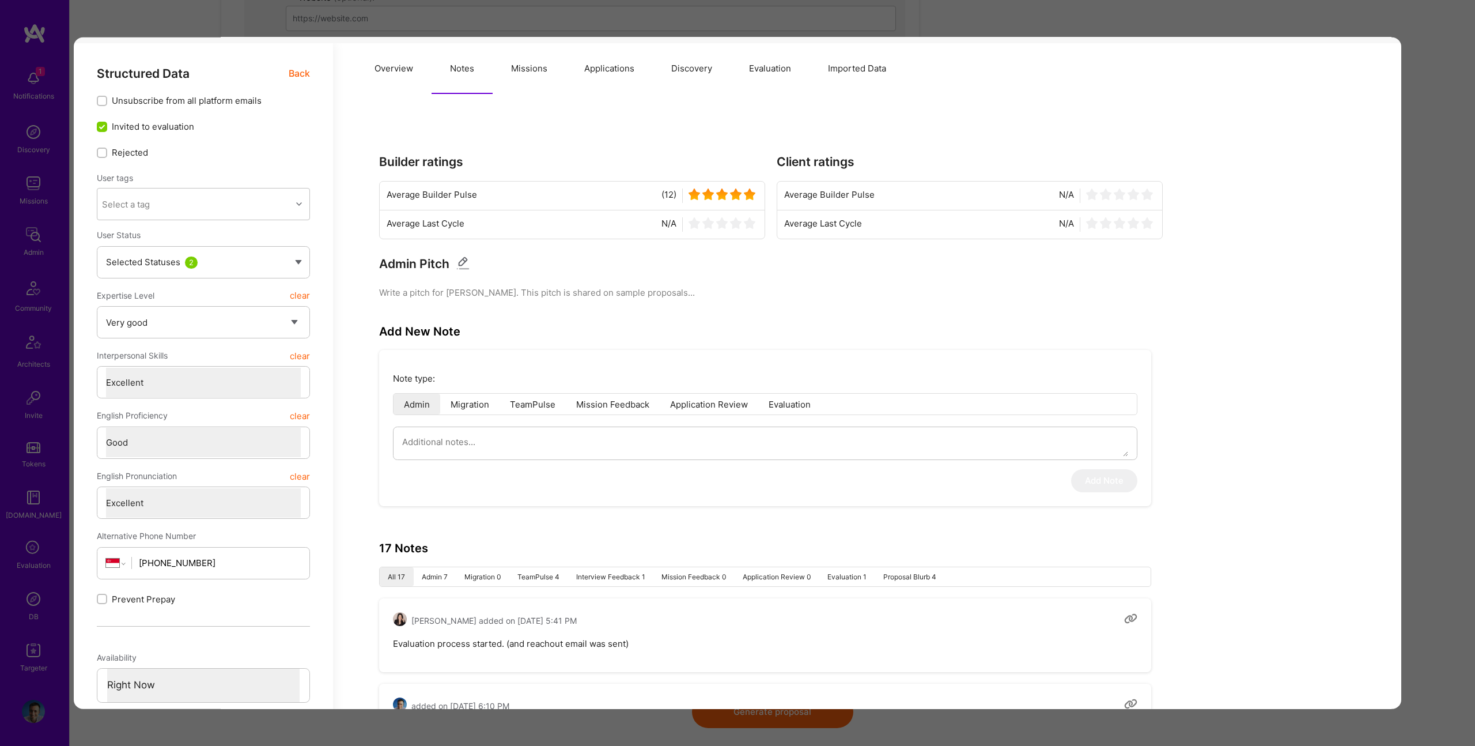
scroll to position [0, 0]
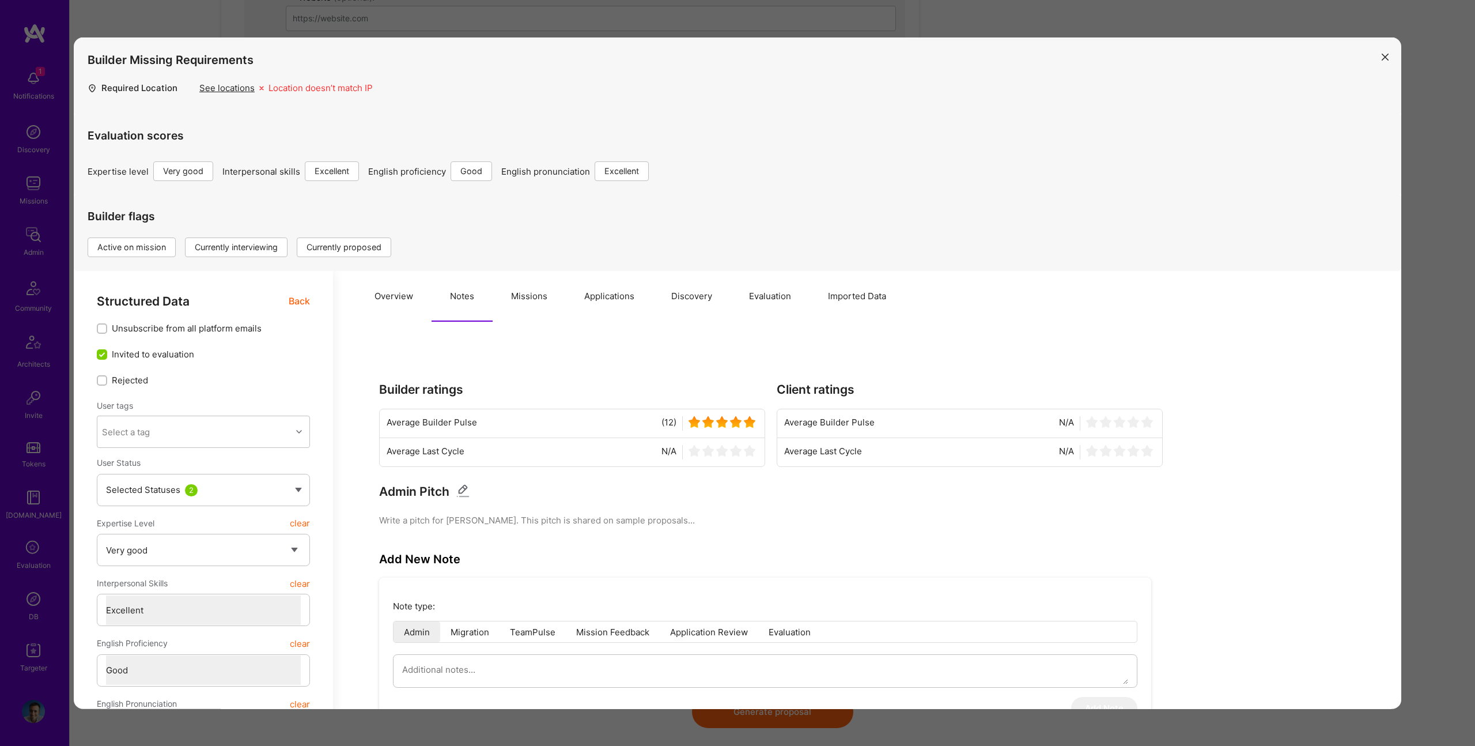
click at [403, 292] on button "Overview" at bounding box center [393, 296] width 75 height 51
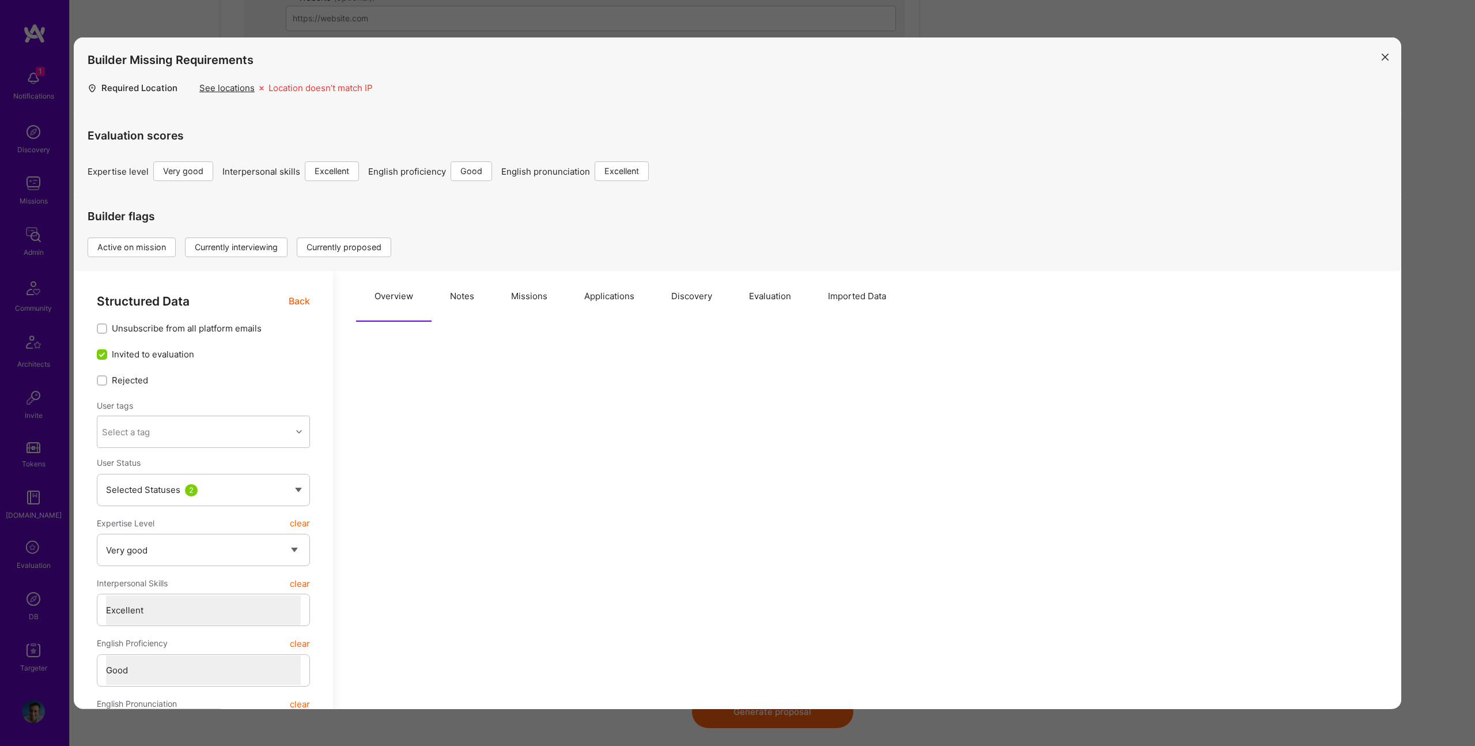
click at [532, 20] on div "Builder Missing Requirements Required Location See locations Location doesn’t m…" at bounding box center [737, 373] width 1475 height 746
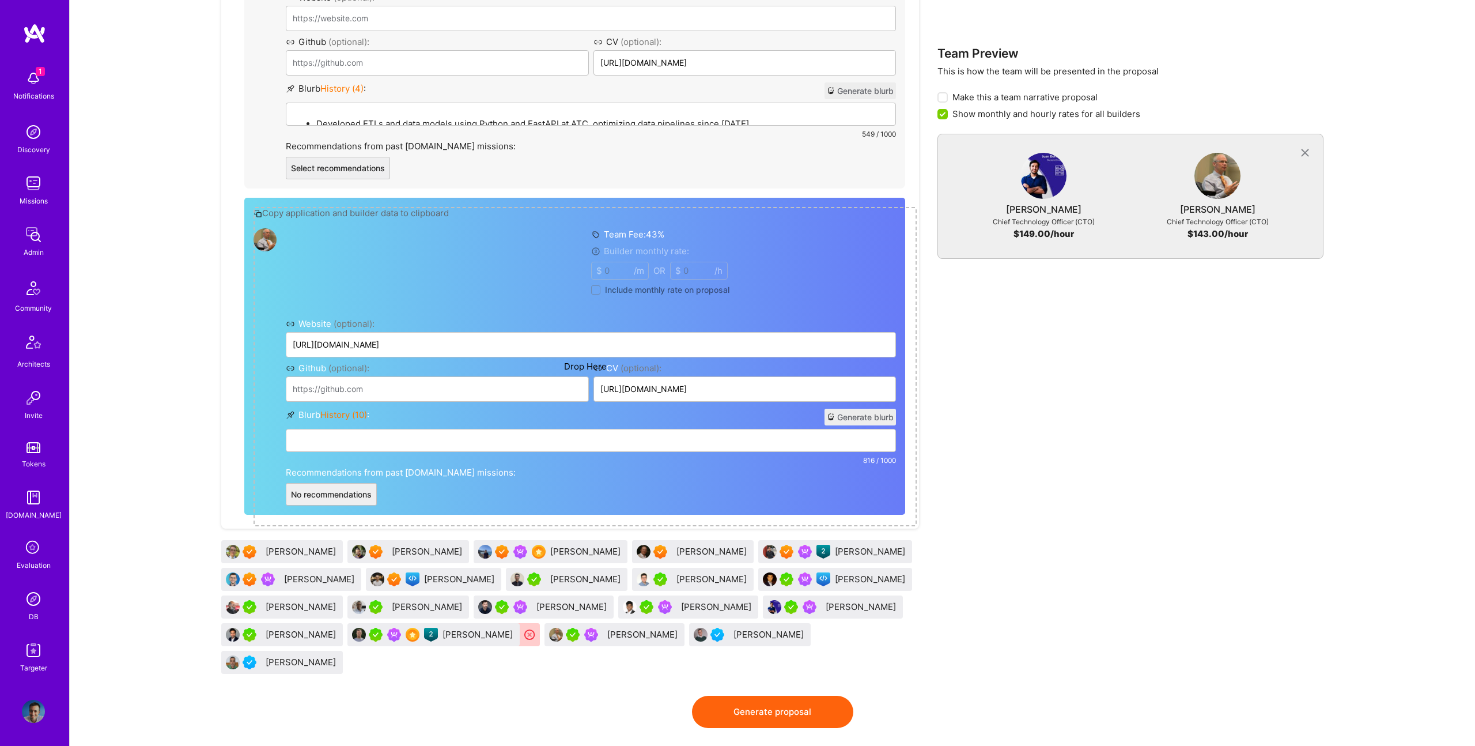
click at [265, 241] on img at bounding box center [265, 239] width 23 height 23
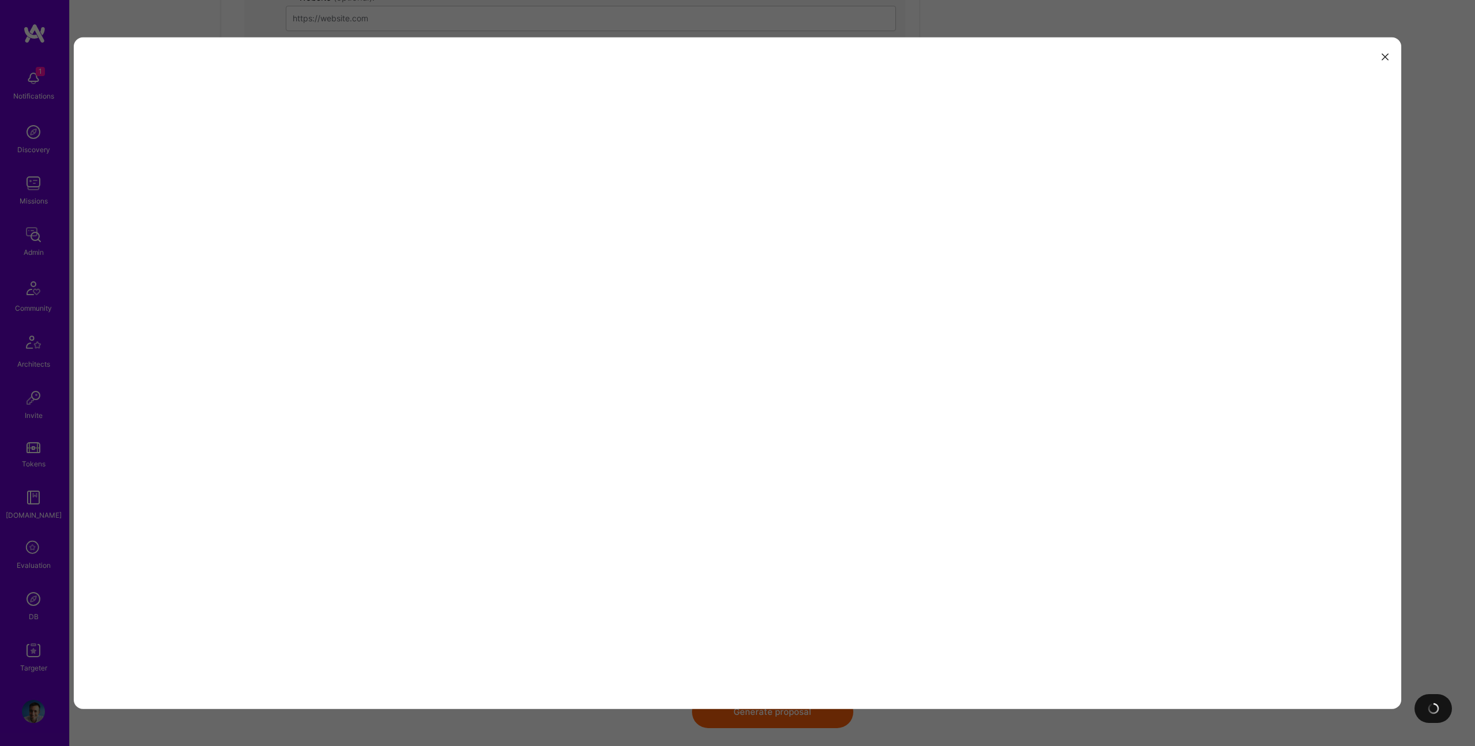
click at [1116, 451] on div "modal" at bounding box center [738, 372] width 1328 height 671
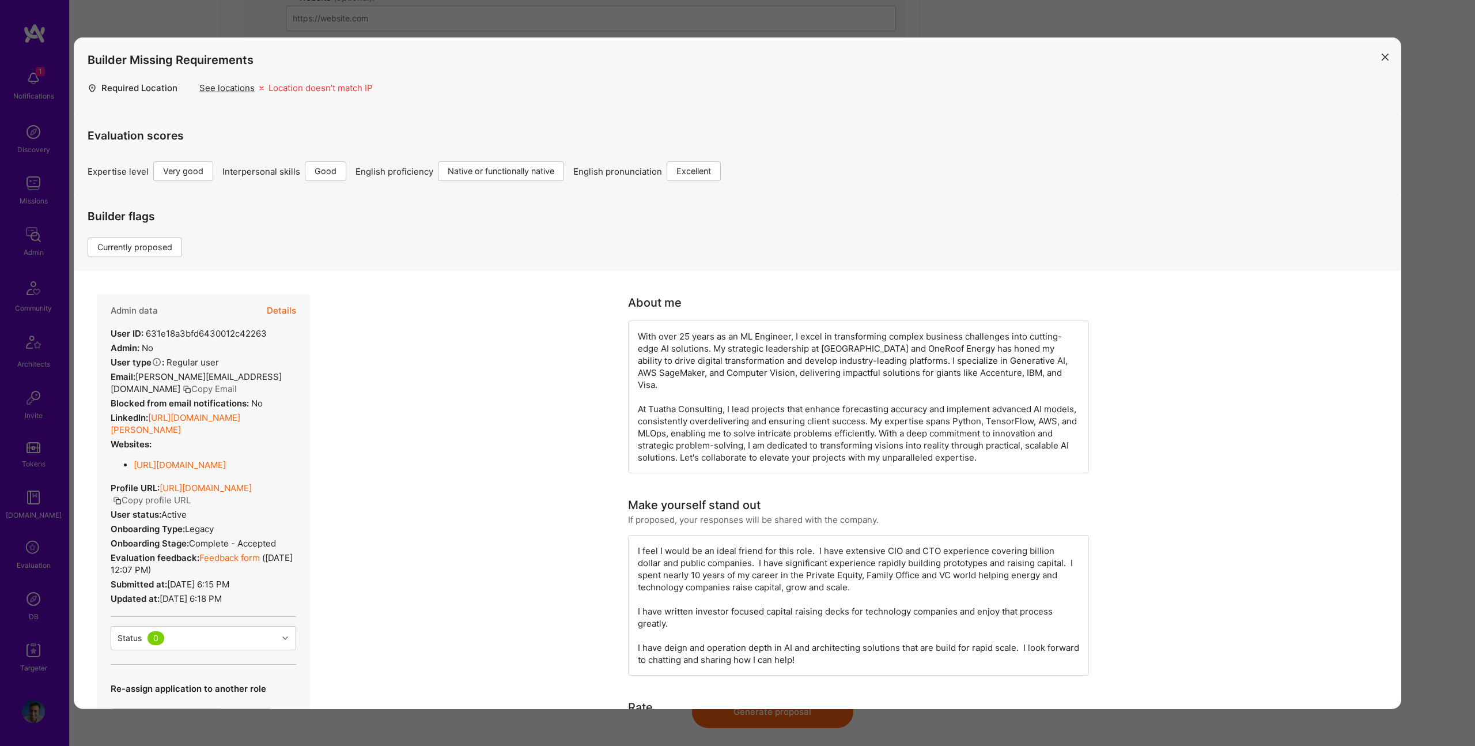
click at [289, 307] on button "Details" at bounding box center [281, 310] width 29 height 33
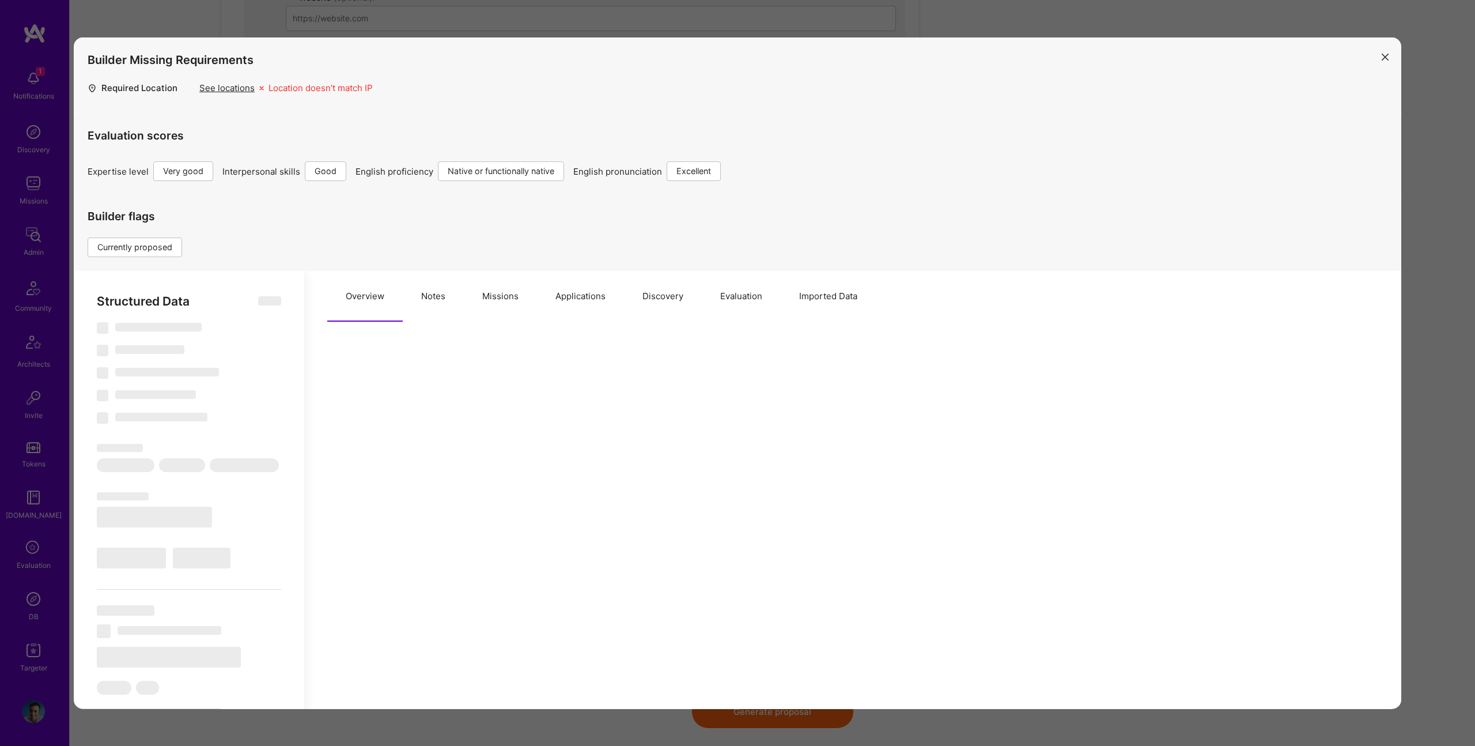
click at [440, 293] on button "Notes" at bounding box center [433, 296] width 61 height 51
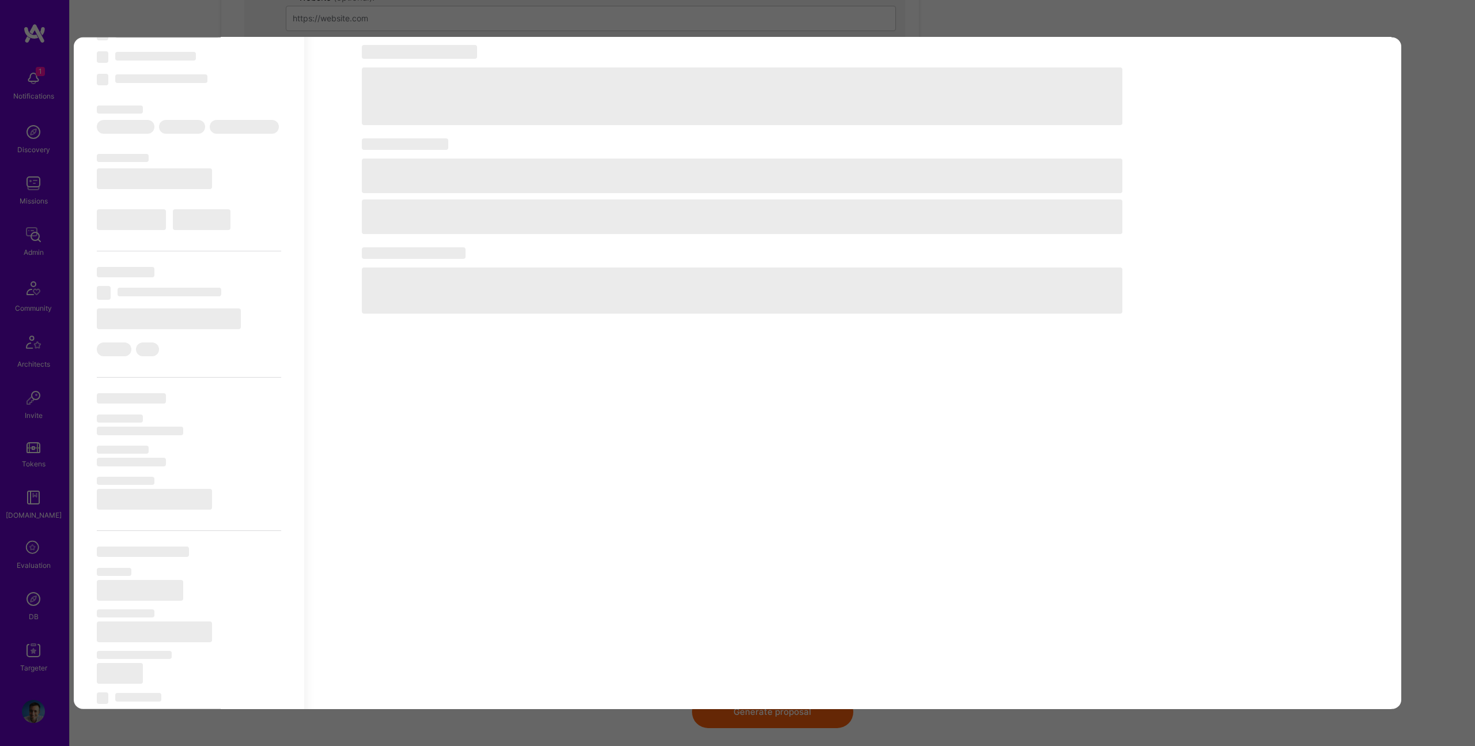
scroll to position [383, 0]
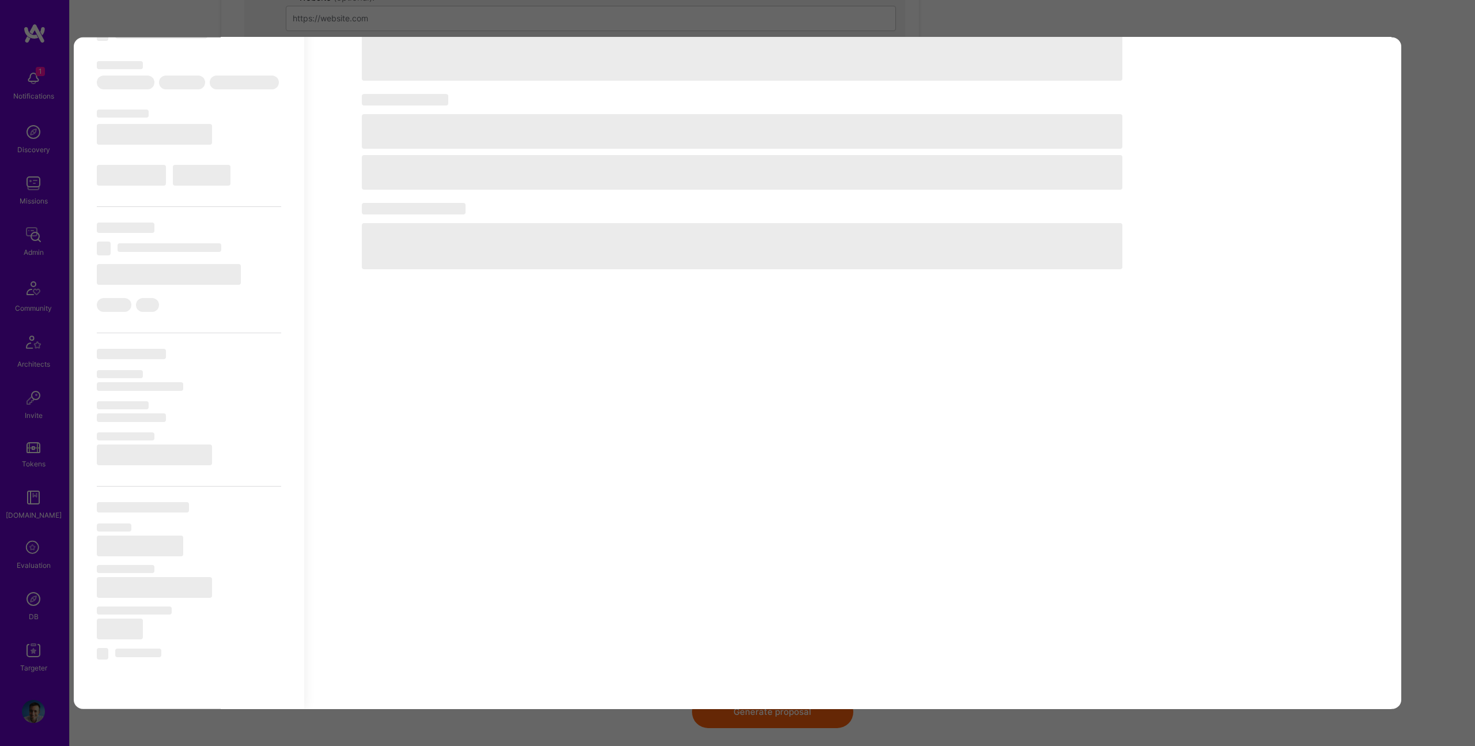
type textarea "x"
select select "Right Now"
select select "5"
select select "4"
select select "7"
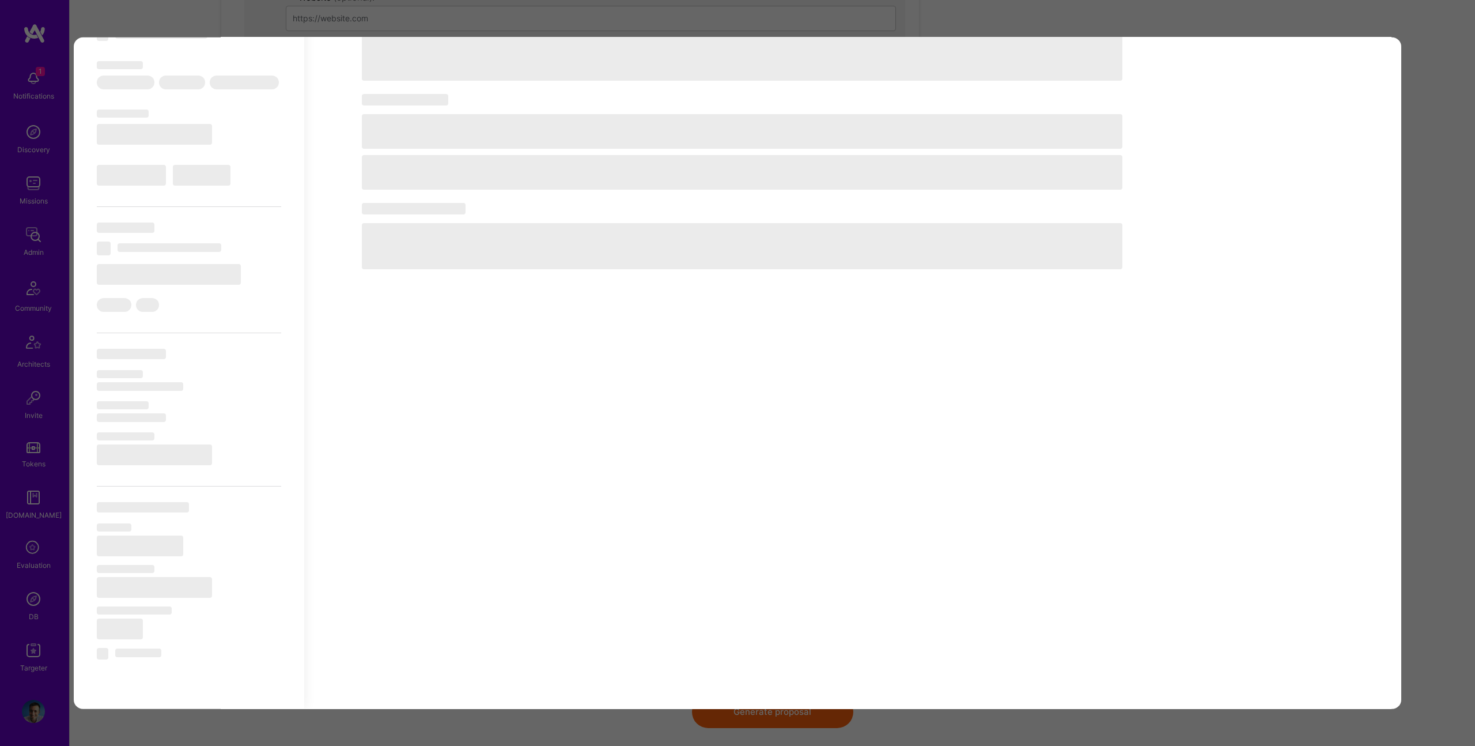
select select "7"
select select "US"
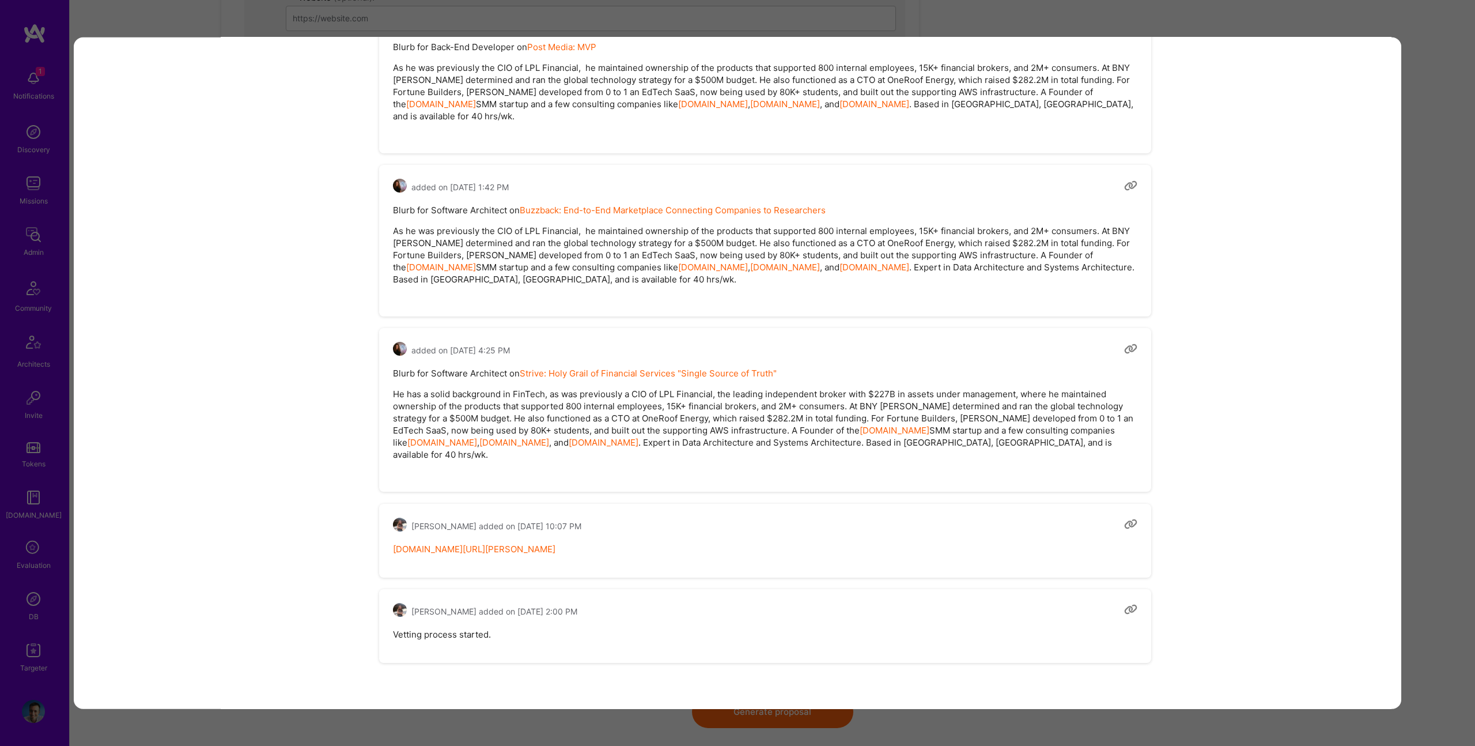
scroll to position [3578, 0]
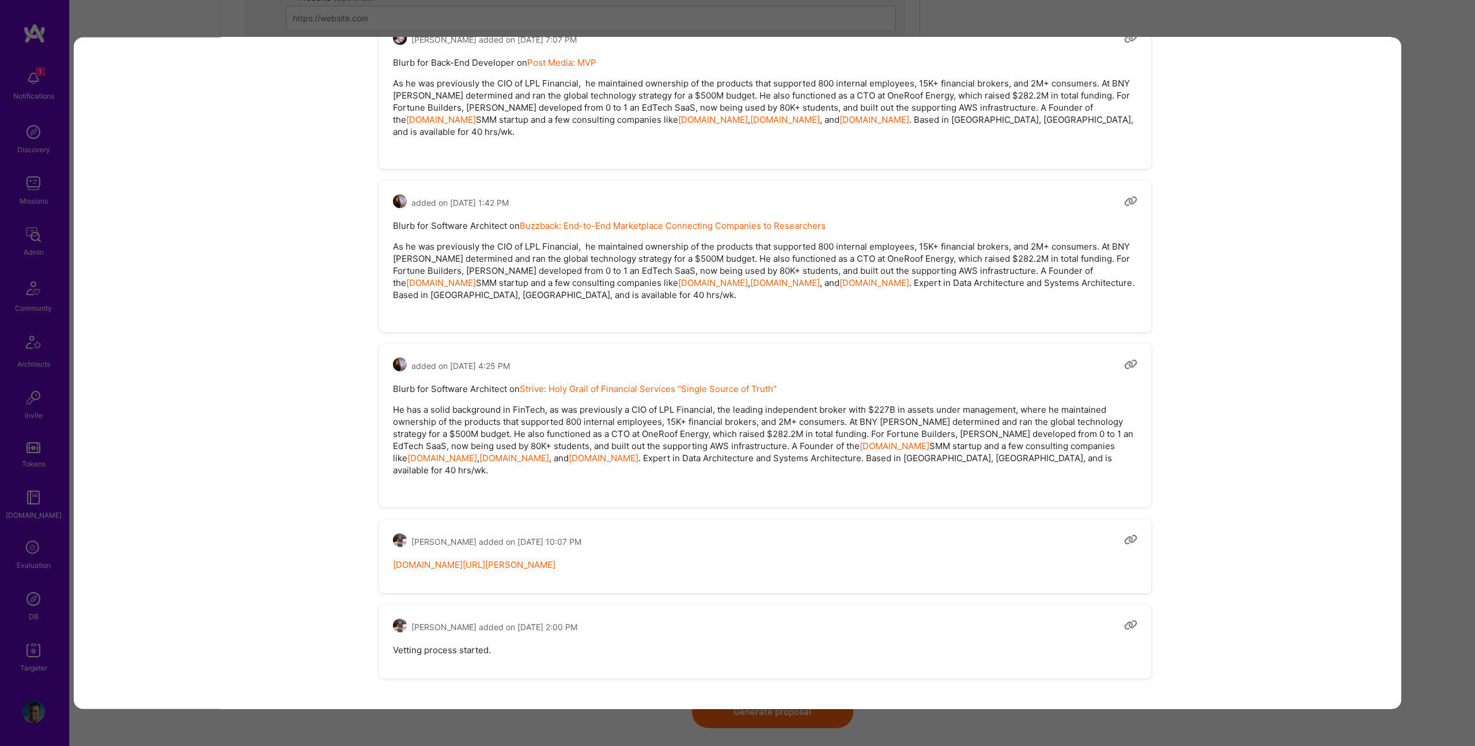
click at [606, 11] on div "Builder Missing Requirements Required Location See locations Location doesn’t m…" at bounding box center [737, 373] width 1475 height 746
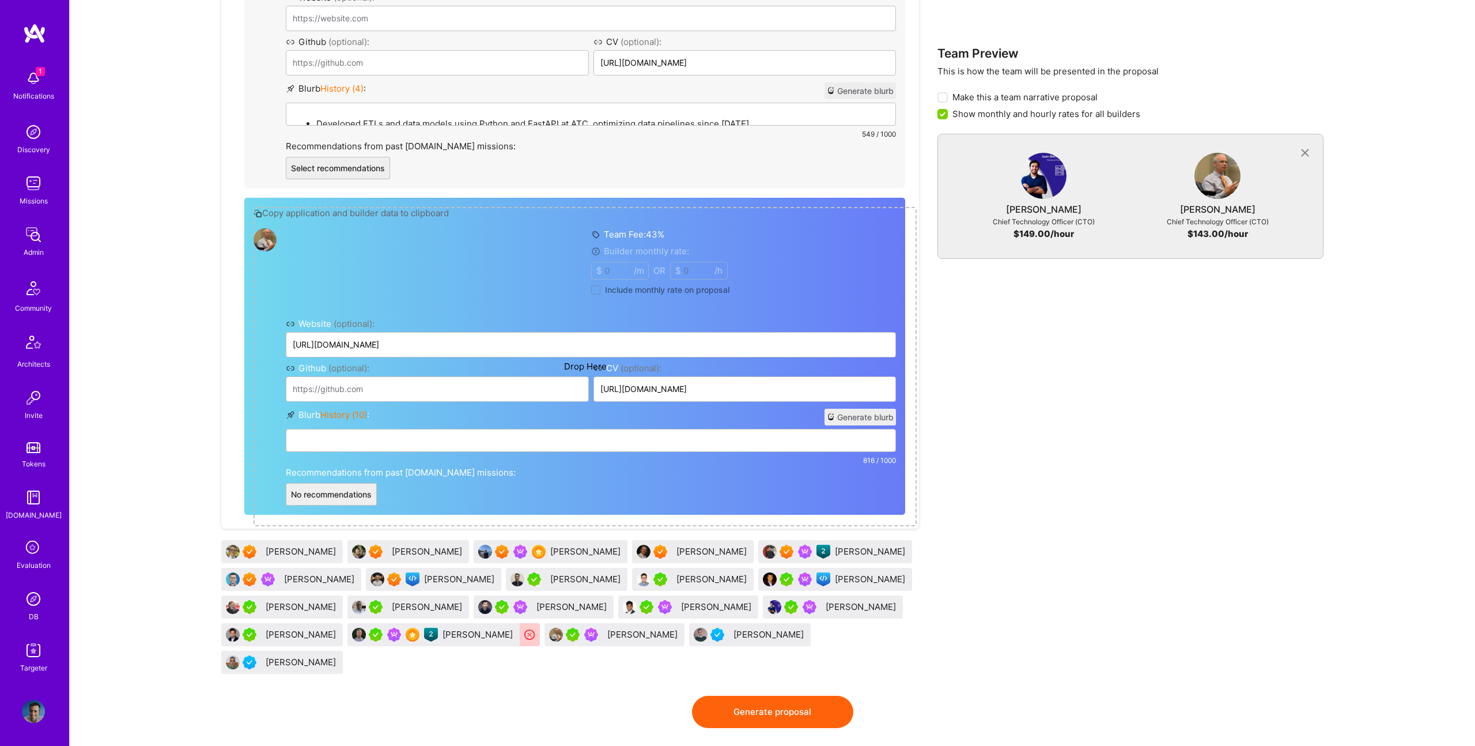
drag, startPoint x: 1049, startPoint y: 334, endPoint x: 850, endPoint y: 311, distance: 200.7
click at [1038, 331] on div "Team Preview This is how the team will be presented in the proposal Make this a…" at bounding box center [1131, 169] width 386 height 1052
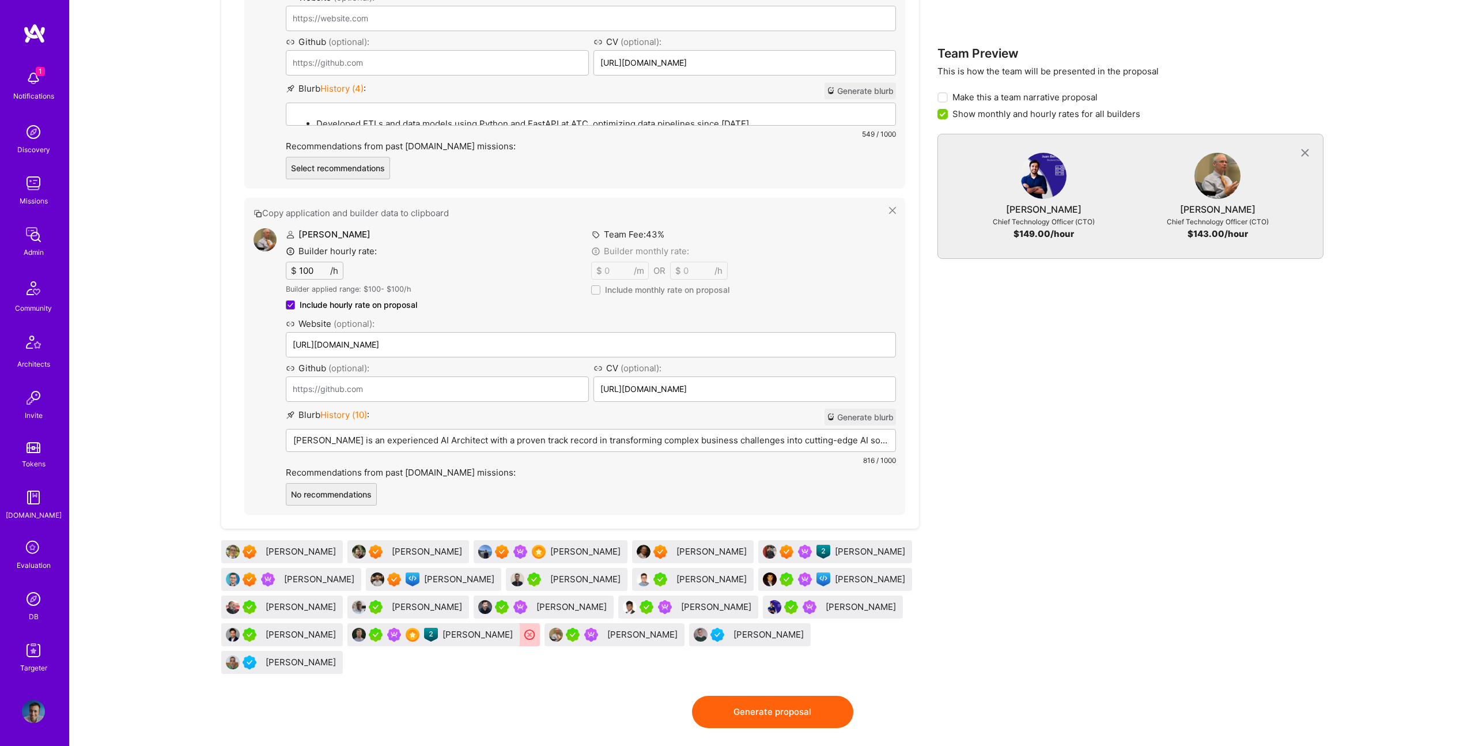
drag, startPoint x: 492, startPoint y: 274, endPoint x: 420, endPoint y: 59, distance: 226.7
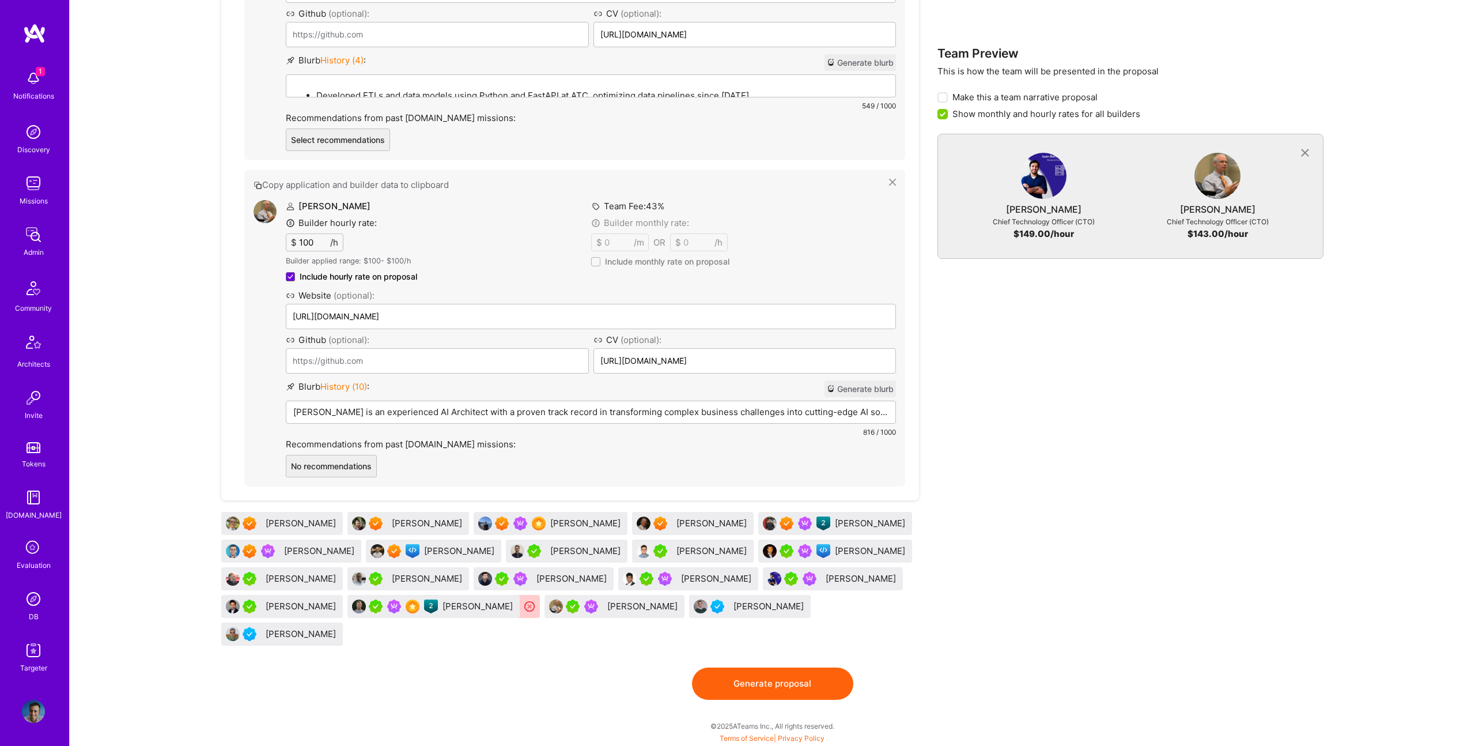
click at [572, 418] on p "Andrew Duggan is an experienced AI Architect with a proven track record in tran…" at bounding box center [590, 412] width 595 height 12
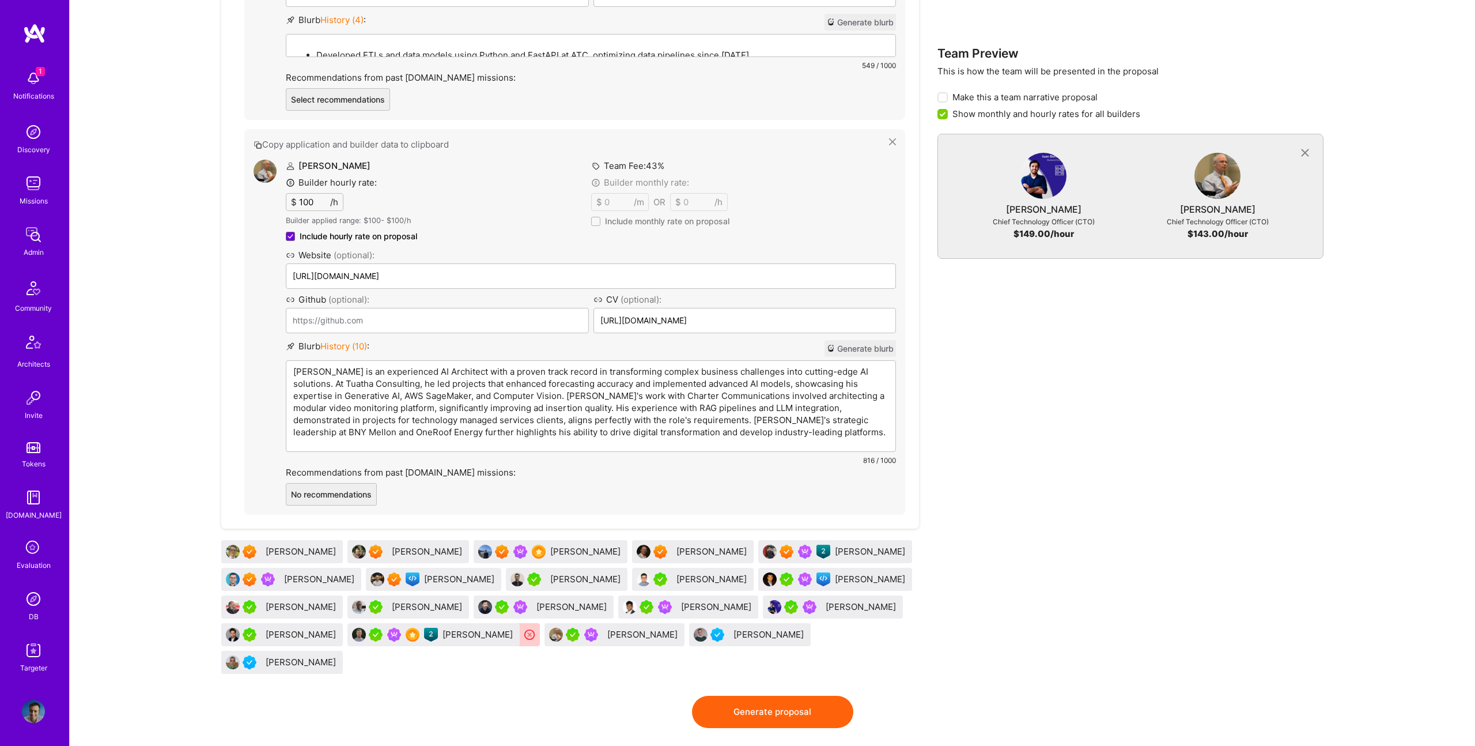
click at [594, 413] on p "Andrew Duggan is an experienced AI Architect with a proven track record in tran…" at bounding box center [590, 401] width 595 height 73
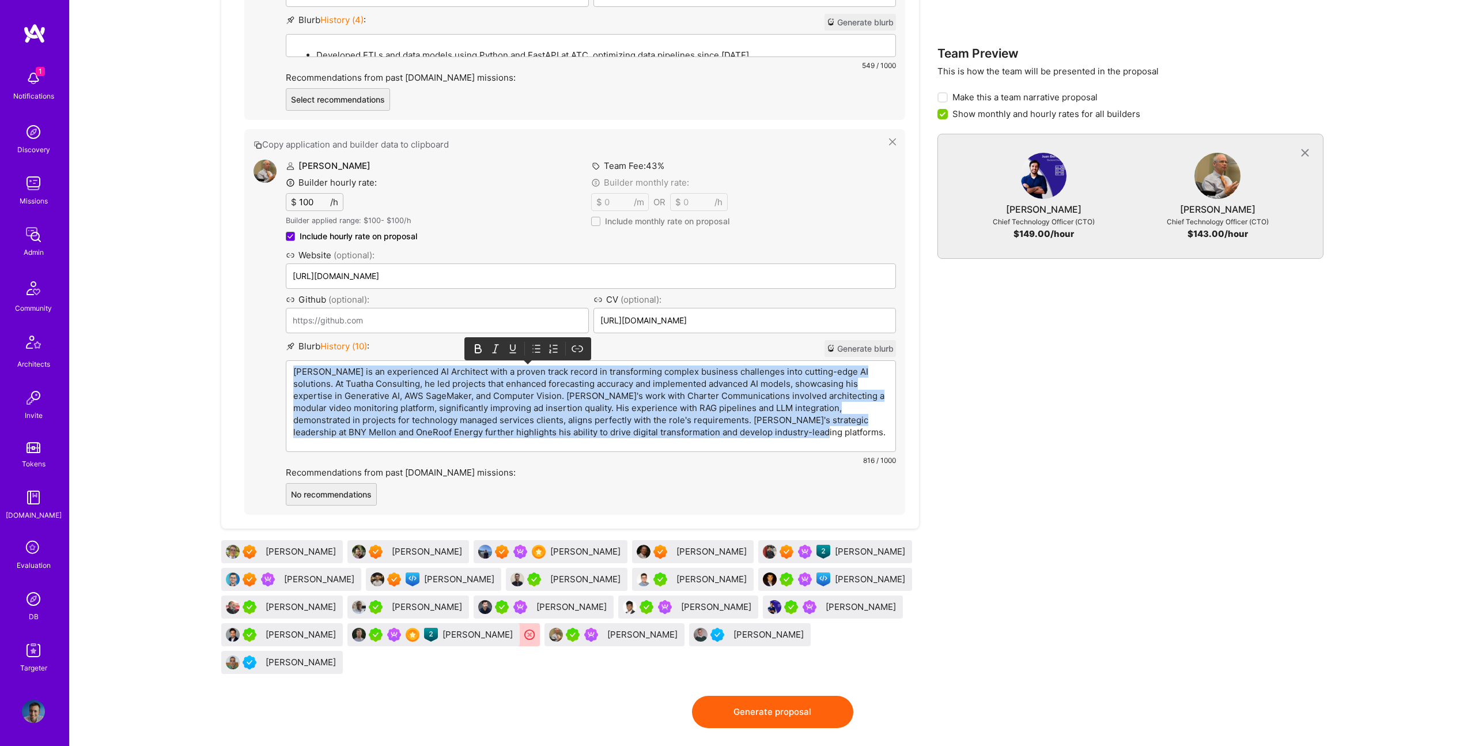
click at [594, 413] on p "Andrew Duggan is an experienced AI Architect with a proven track record in tran…" at bounding box center [590, 401] width 595 height 73
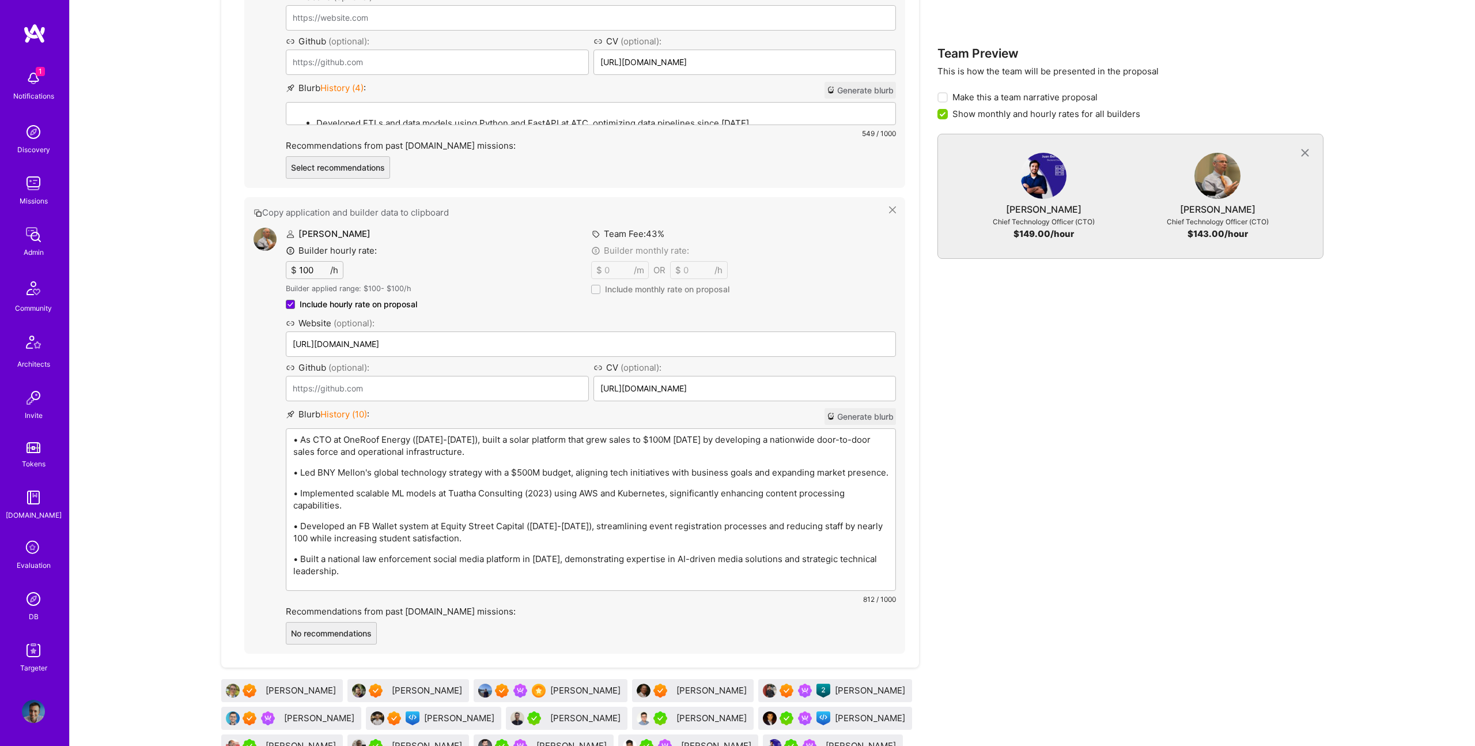
scroll to position [852, 0]
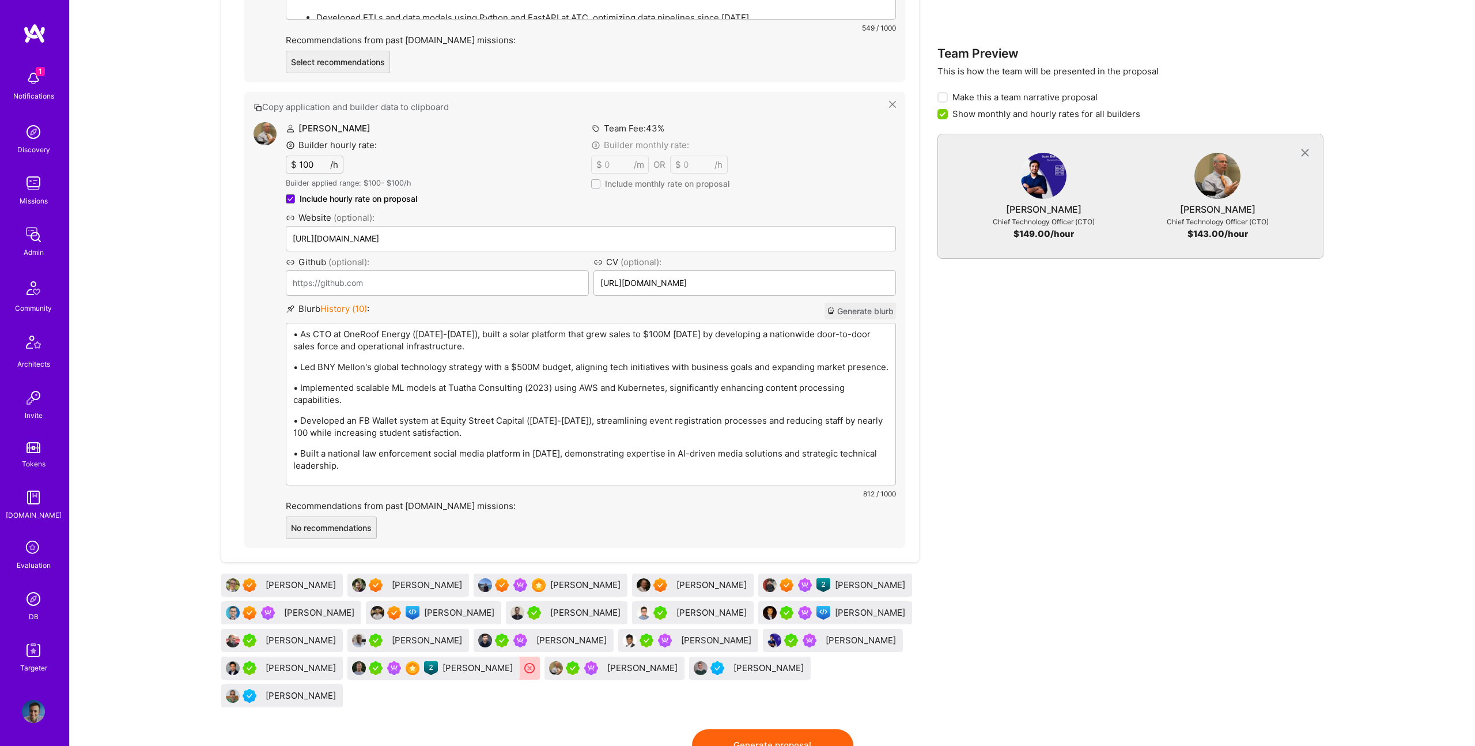
click at [502, 115] on div "Developed ETLs and data models using Python and FastAPI at ATC, optimizing data…" at bounding box center [590, 60] width 609 height 127
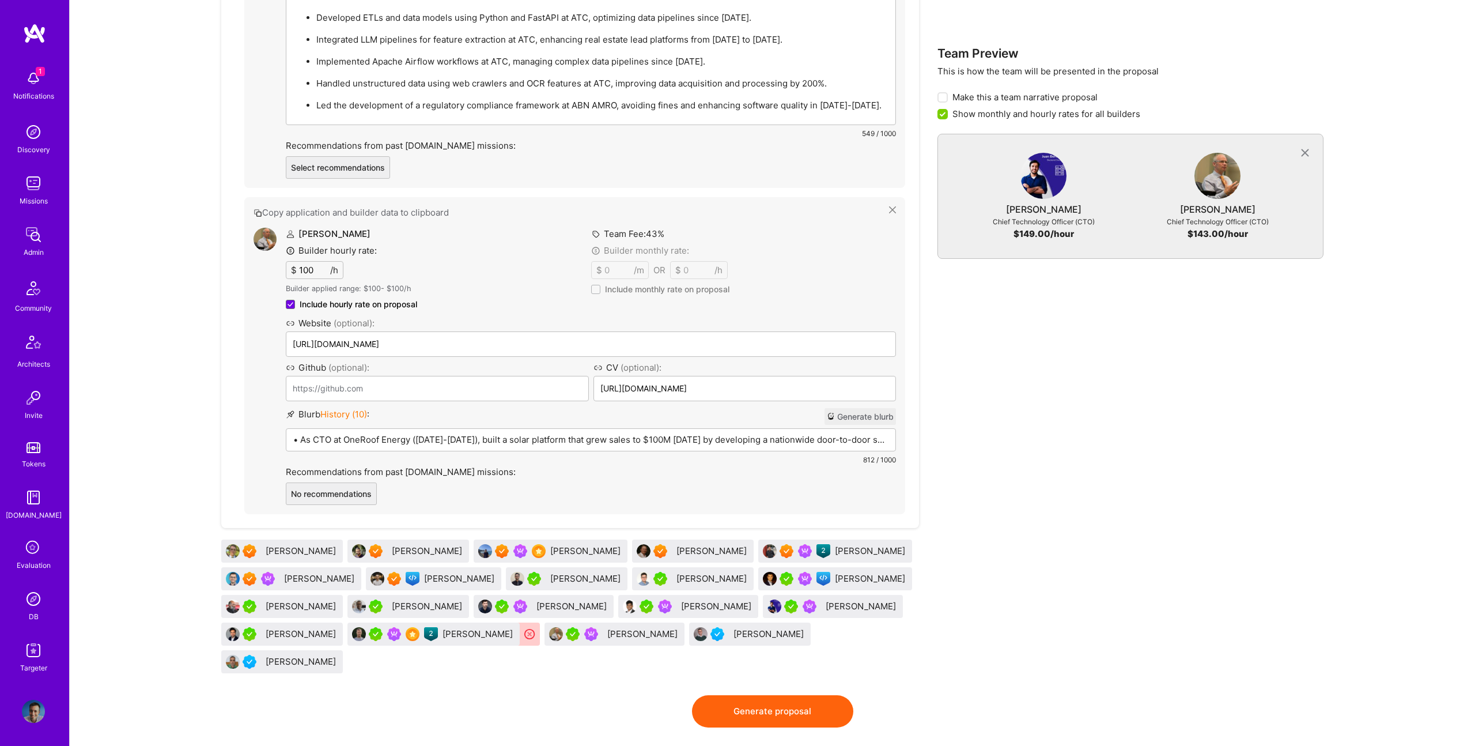
click at [578, 82] on p "Handled unstructured data using web crawlers and OCR features at ATC, improving…" at bounding box center [602, 83] width 572 height 12
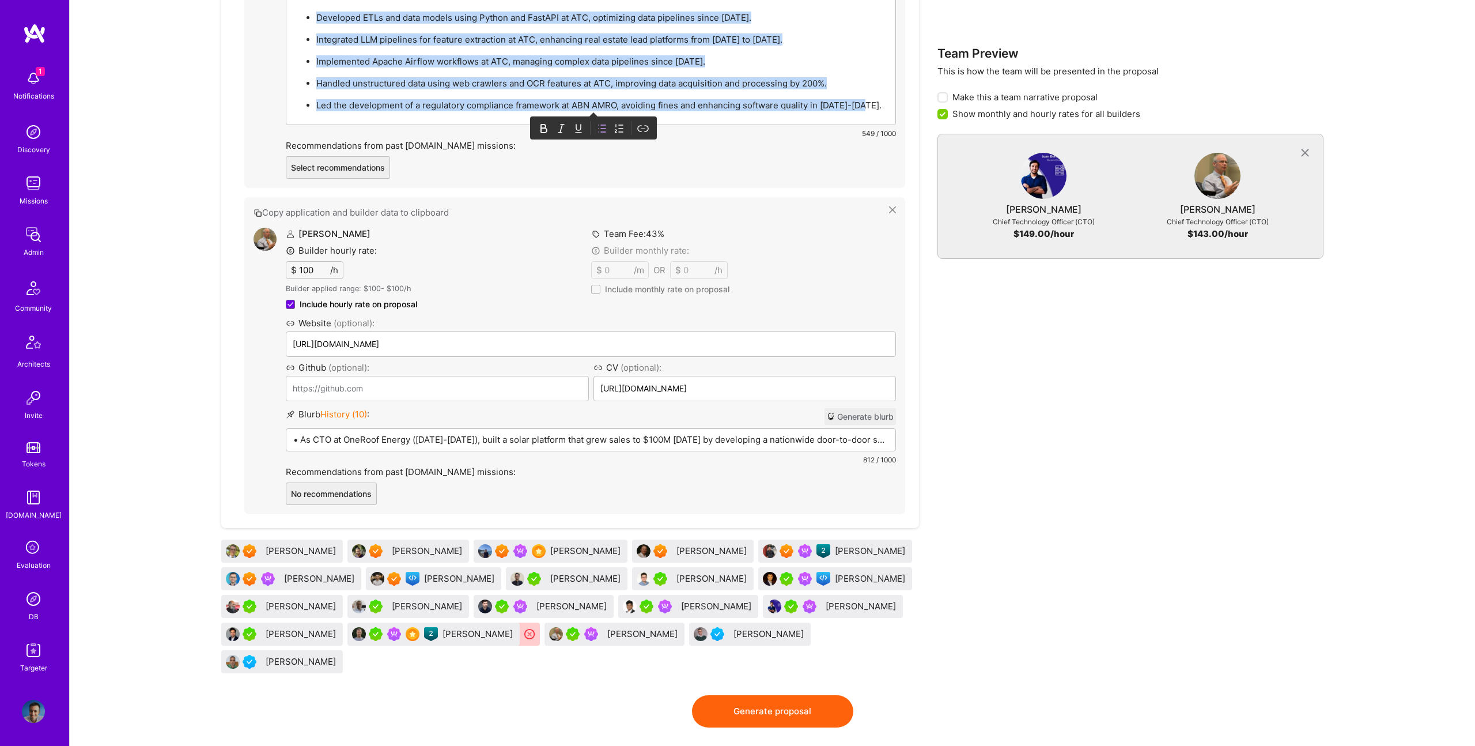
paste div
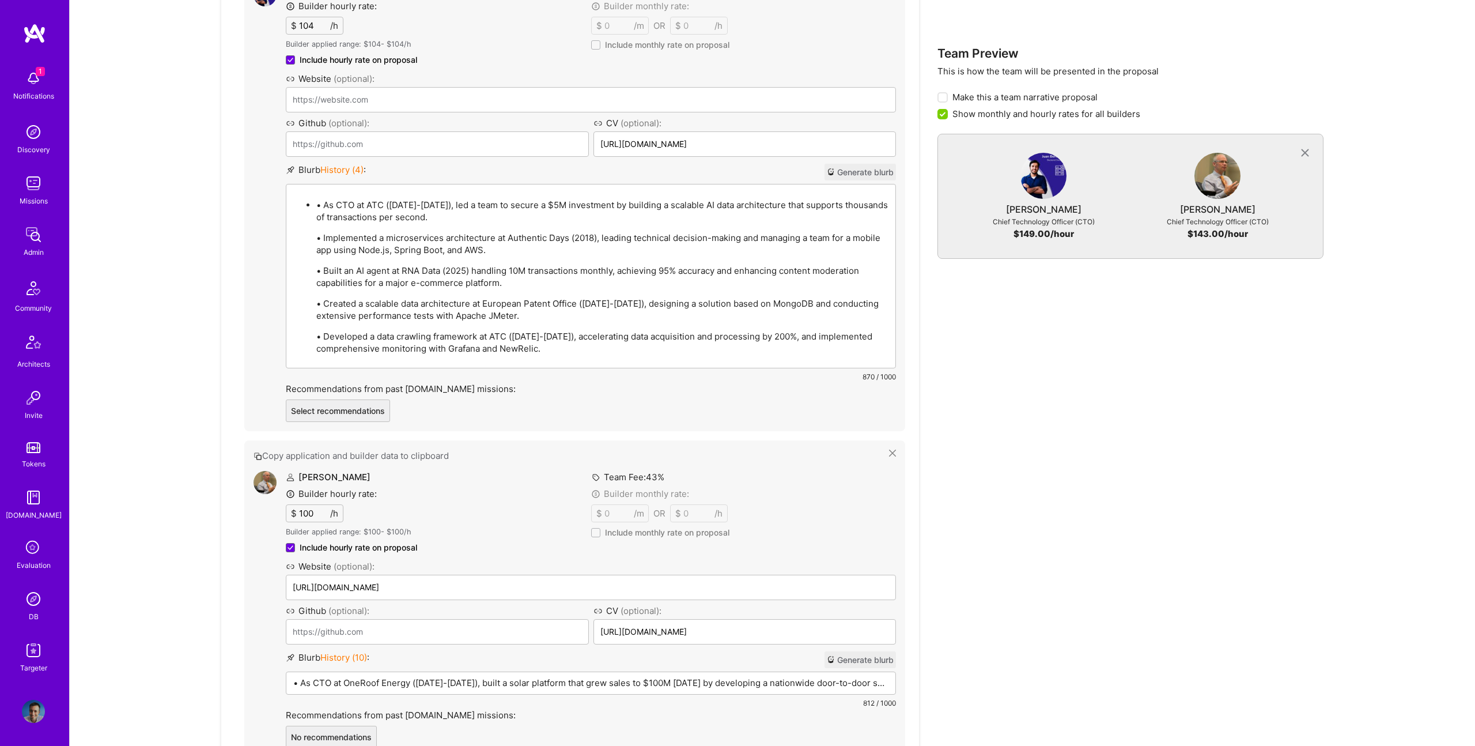
scroll to position [663, 0]
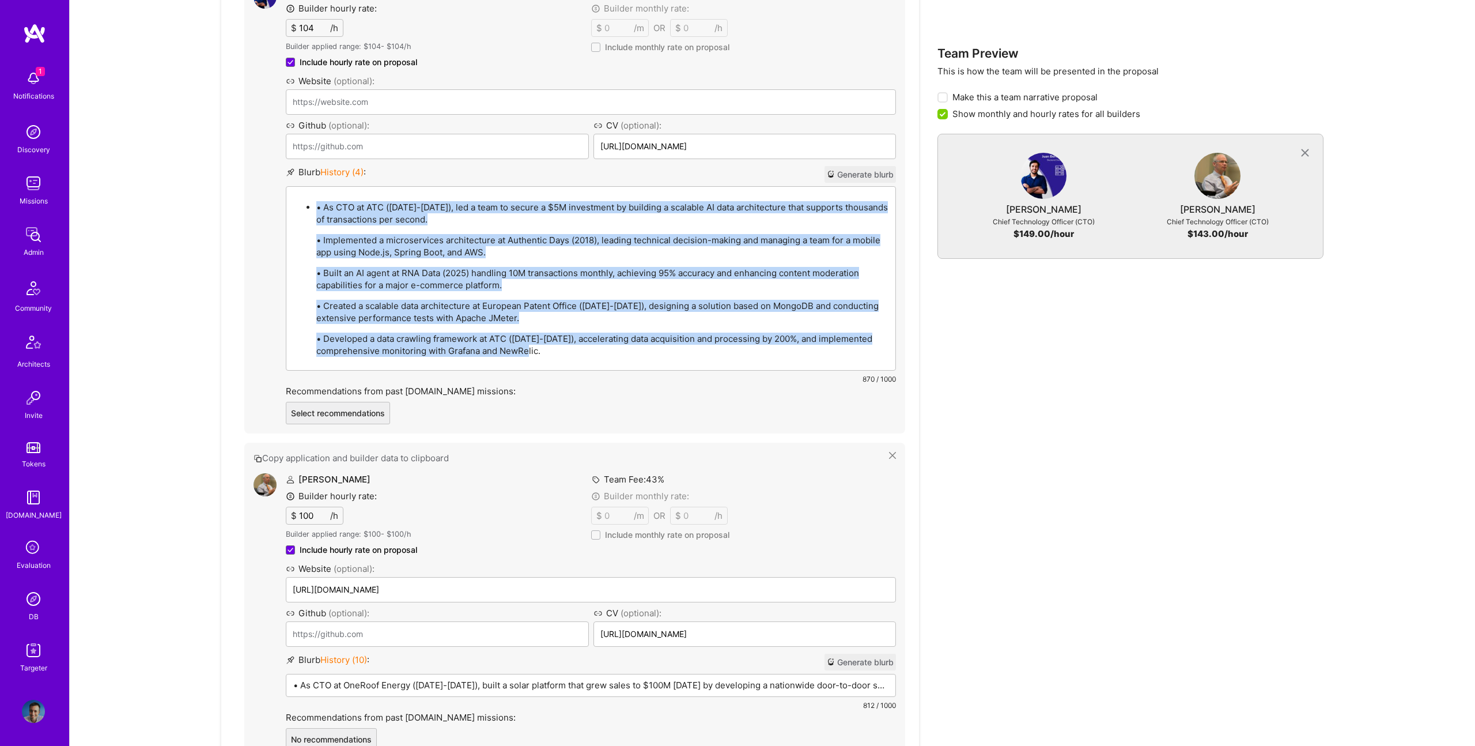
click at [327, 207] on p "• As CTO at ATC (2022-2025), led a team to secure a $5M investment by building …" at bounding box center [602, 213] width 572 height 24
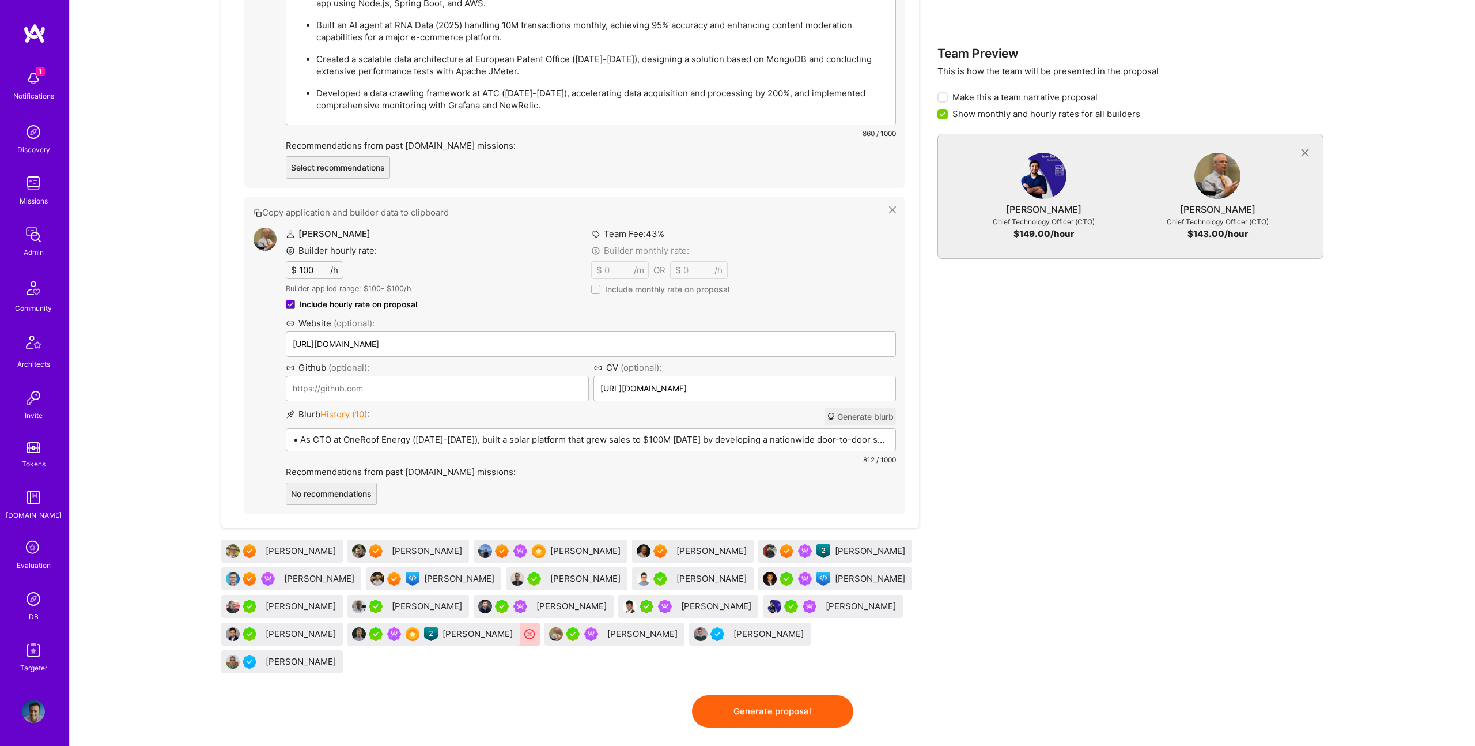
scroll to position [747, 0]
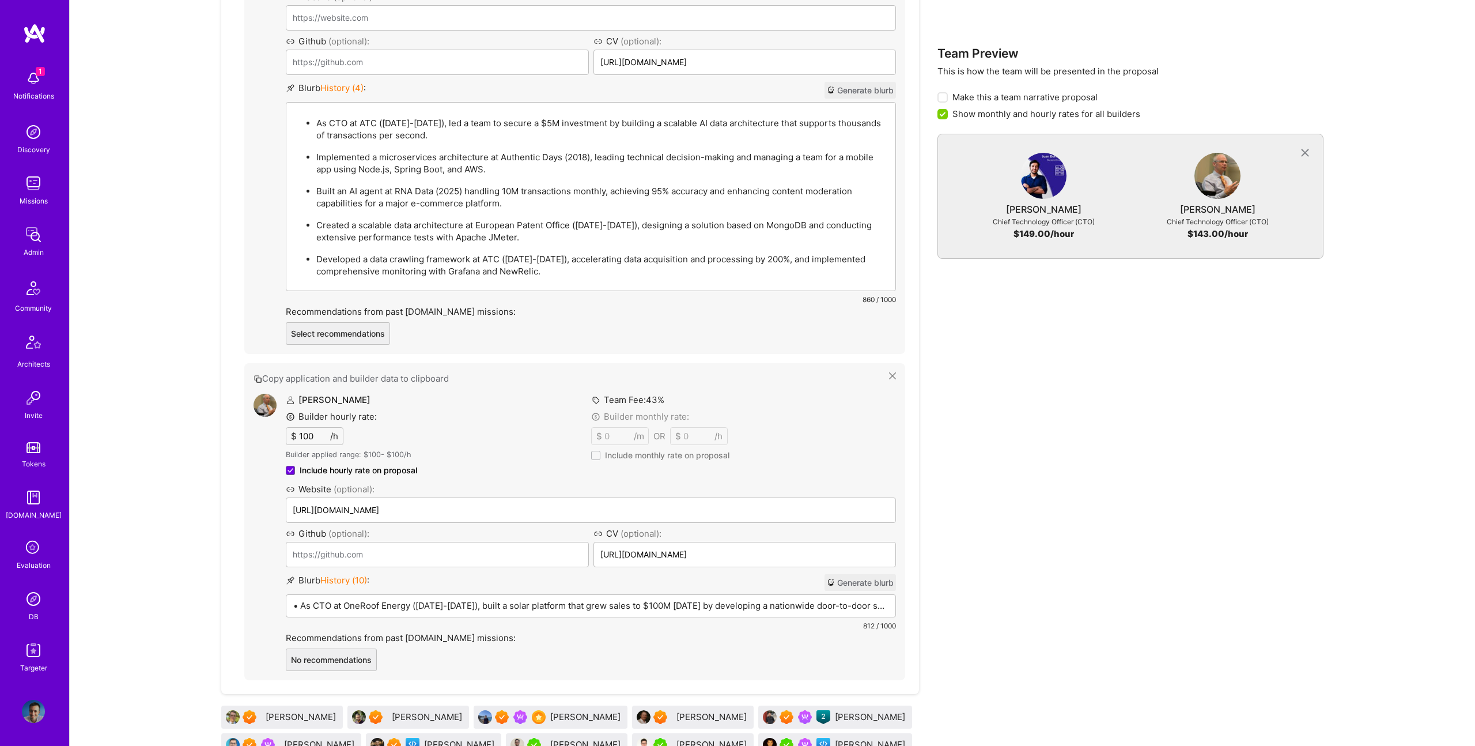
click at [511, 599] on p "• As CTO at OneRoof Energy (2012-2015), built a solar platform that grew sales …" at bounding box center [590, 605] width 595 height 12
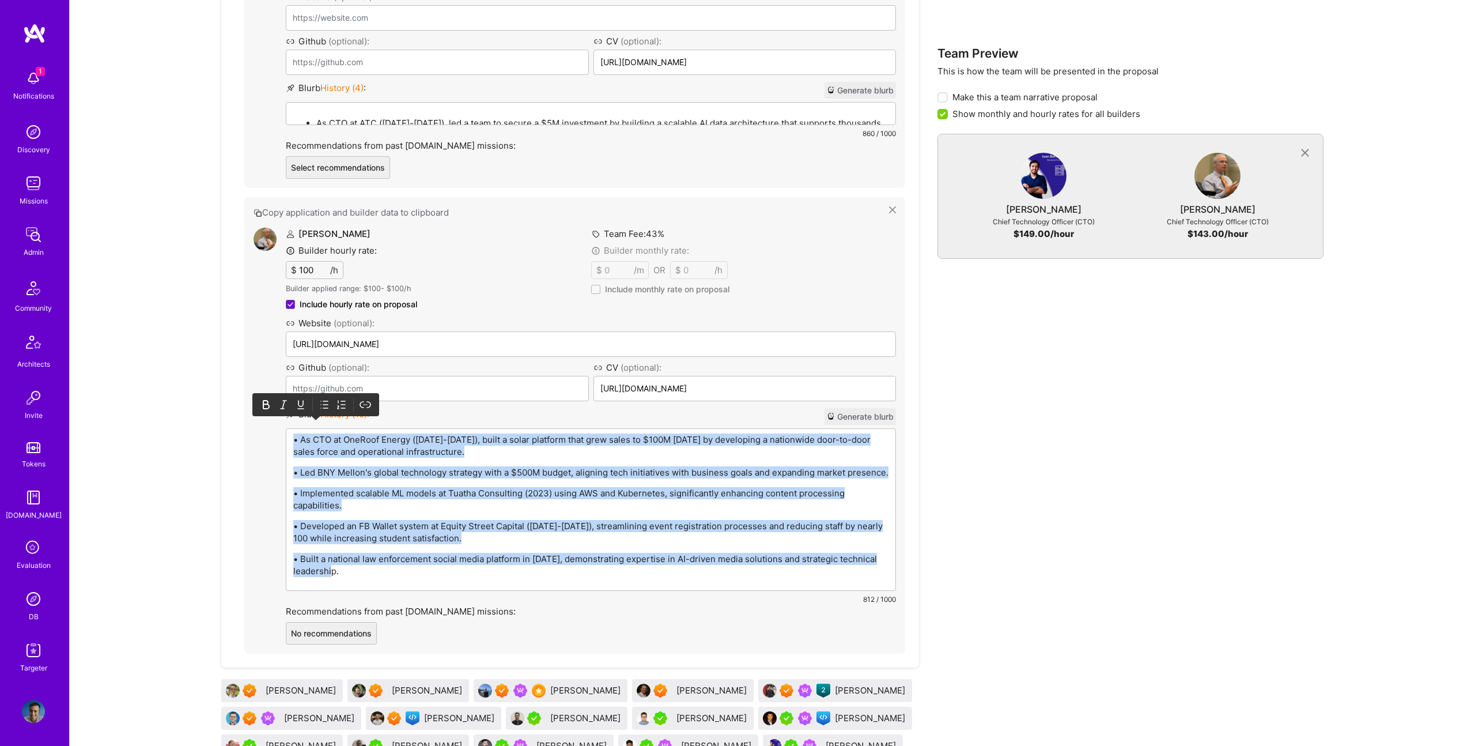
click at [330, 413] on div at bounding box center [316, 404] width 116 height 17
click at [322, 410] on icon at bounding box center [325, 405] width 12 height 12
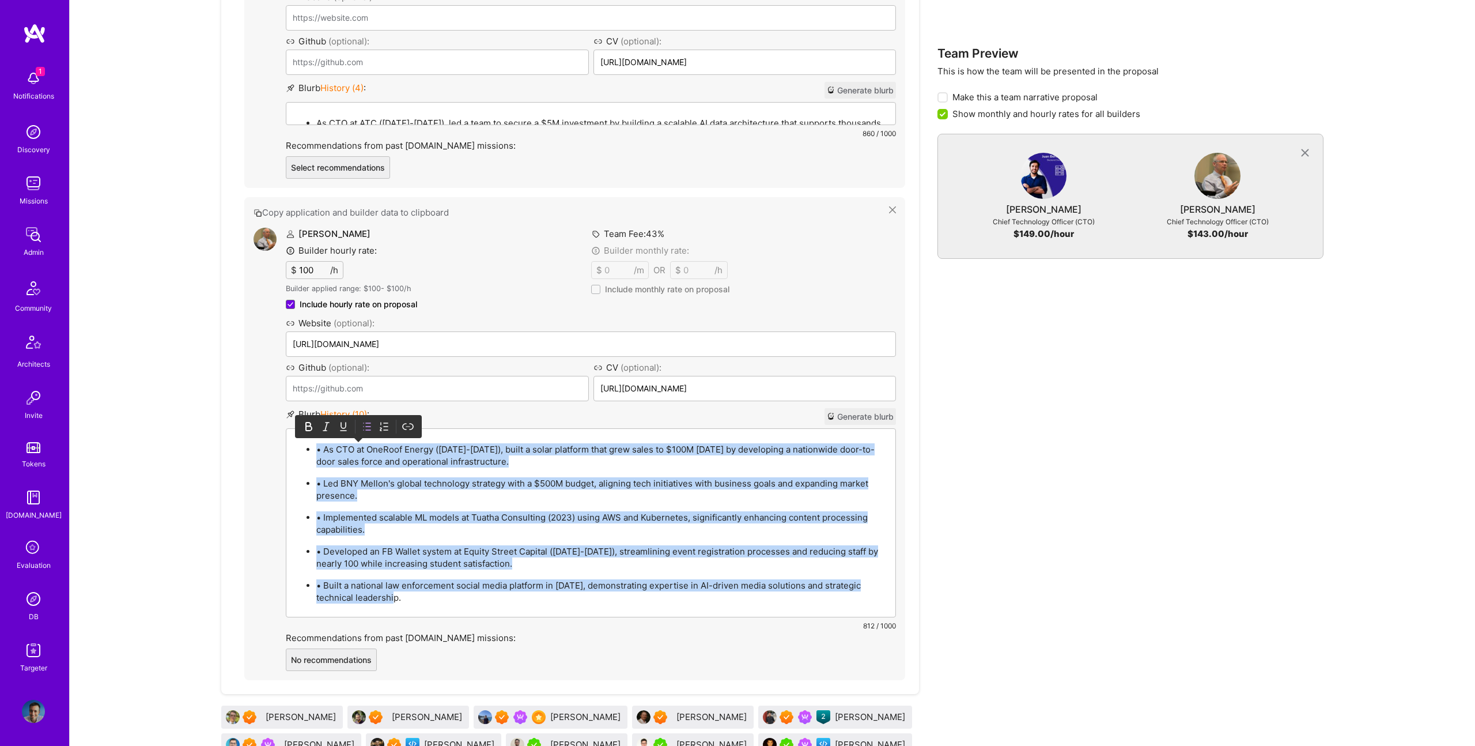
click at [322, 447] on p "• As CTO at OneRoof Energy (2012-2015), built a solar platform that grew sales …" at bounding box center [602, 455] width 572 height 24
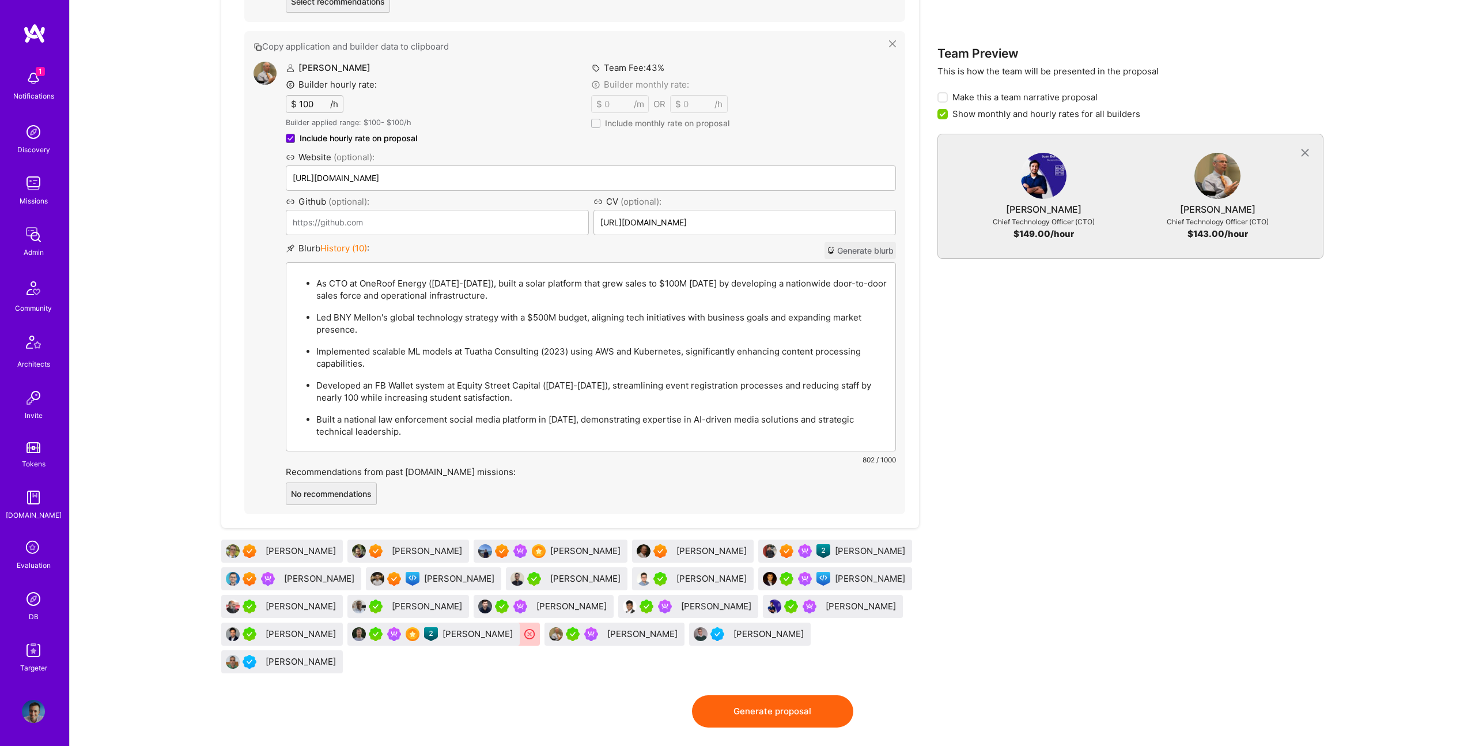
click at [779, 695] on button "Generate proposal" at bounding box center [772, 711] width 161 height 32
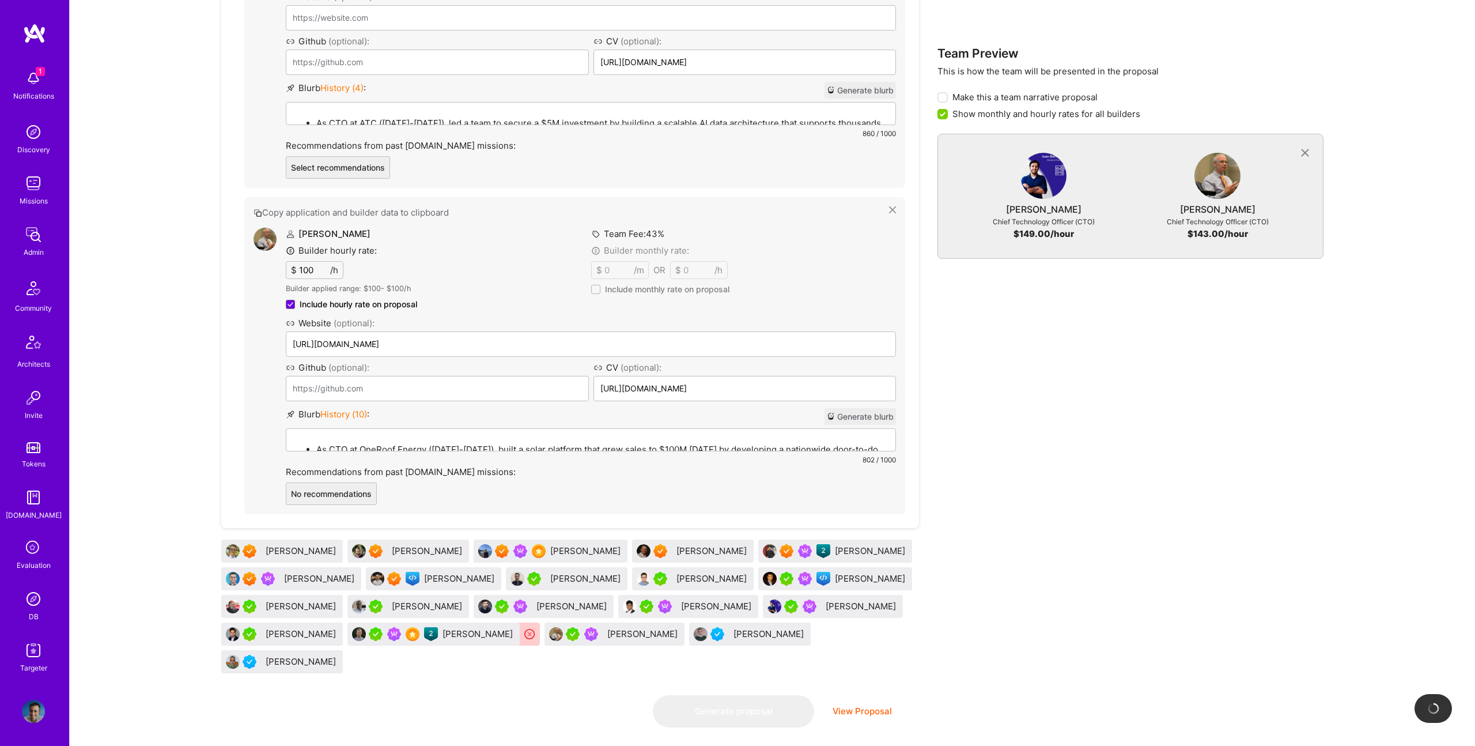
scroll to position [0, 0]
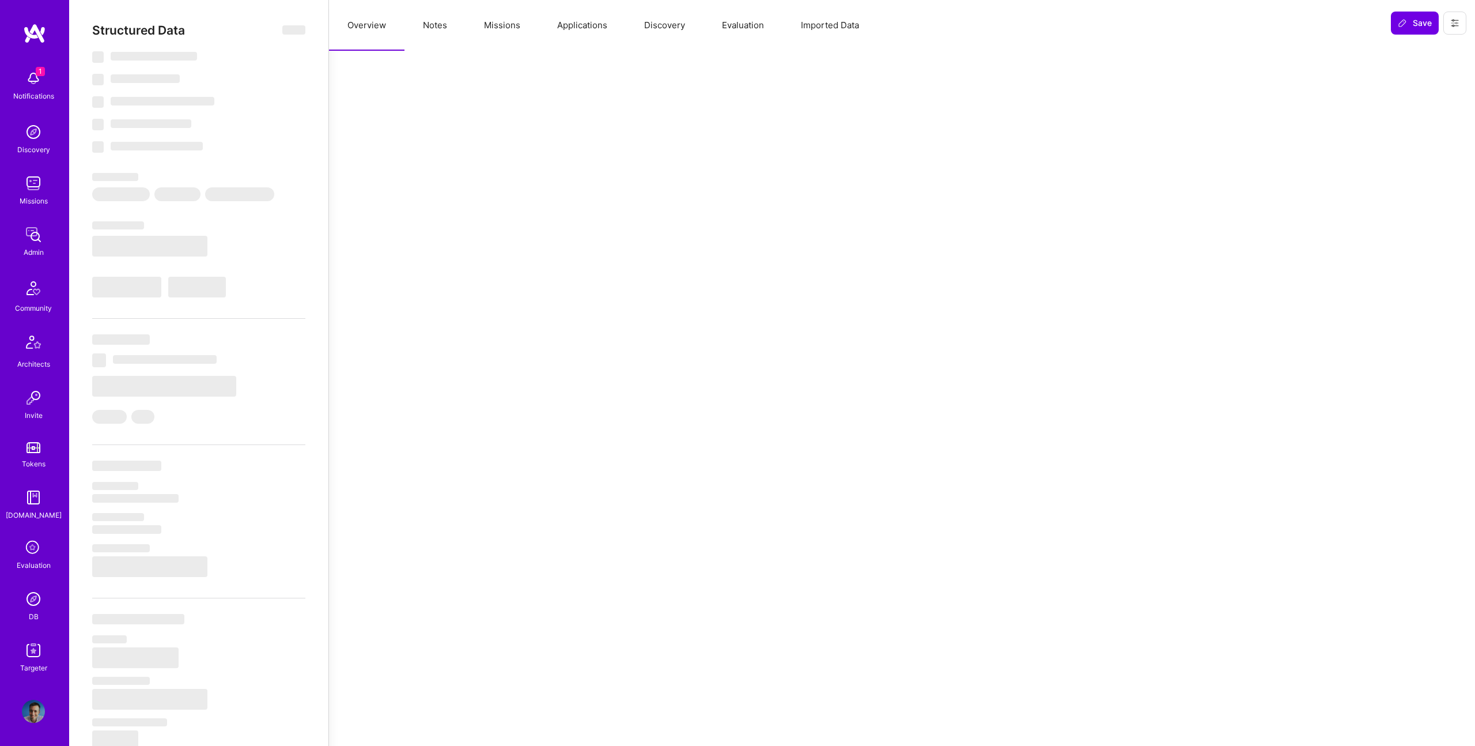
click at [519, 21] on button "Missions" at bounding box center [502, 25] width 73 height 51
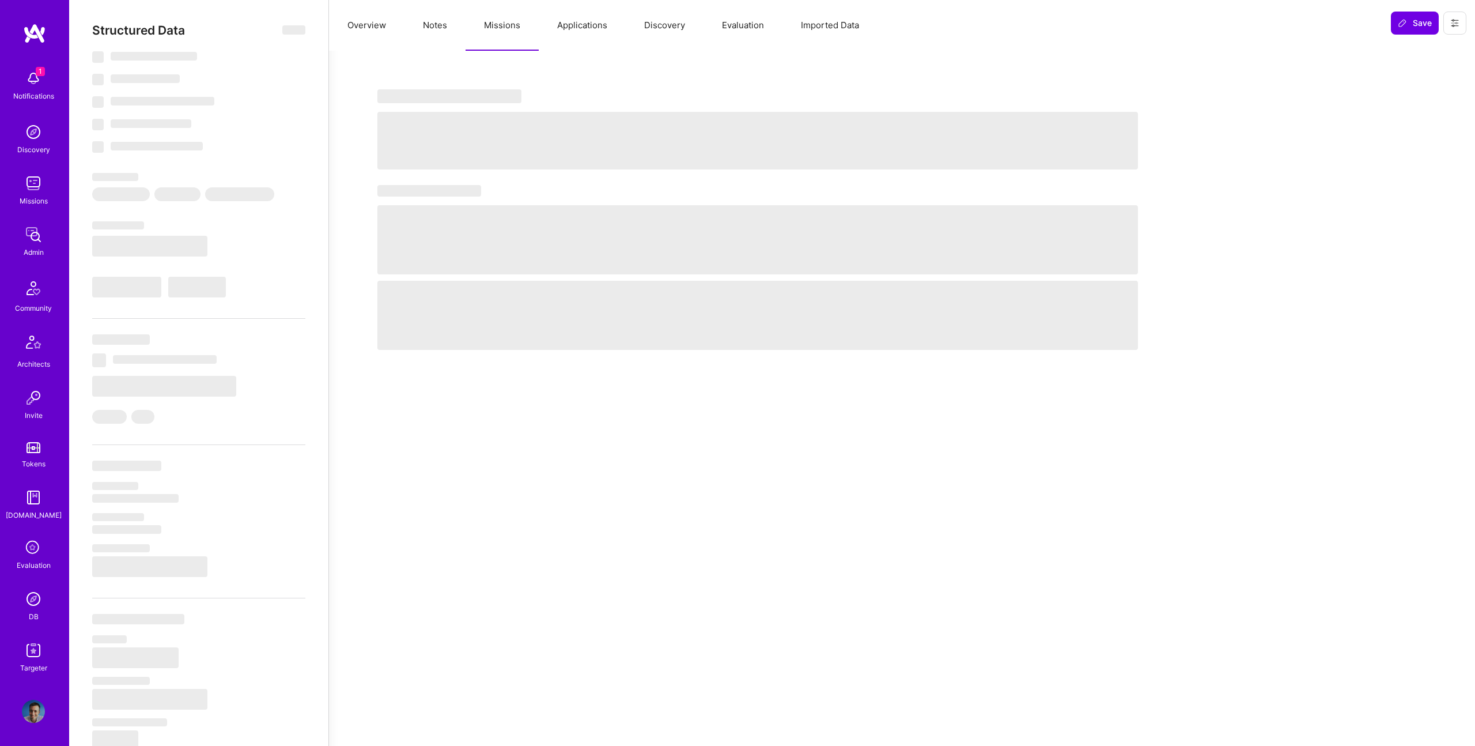
select select "Right Now"
select select "7"
select select "6"
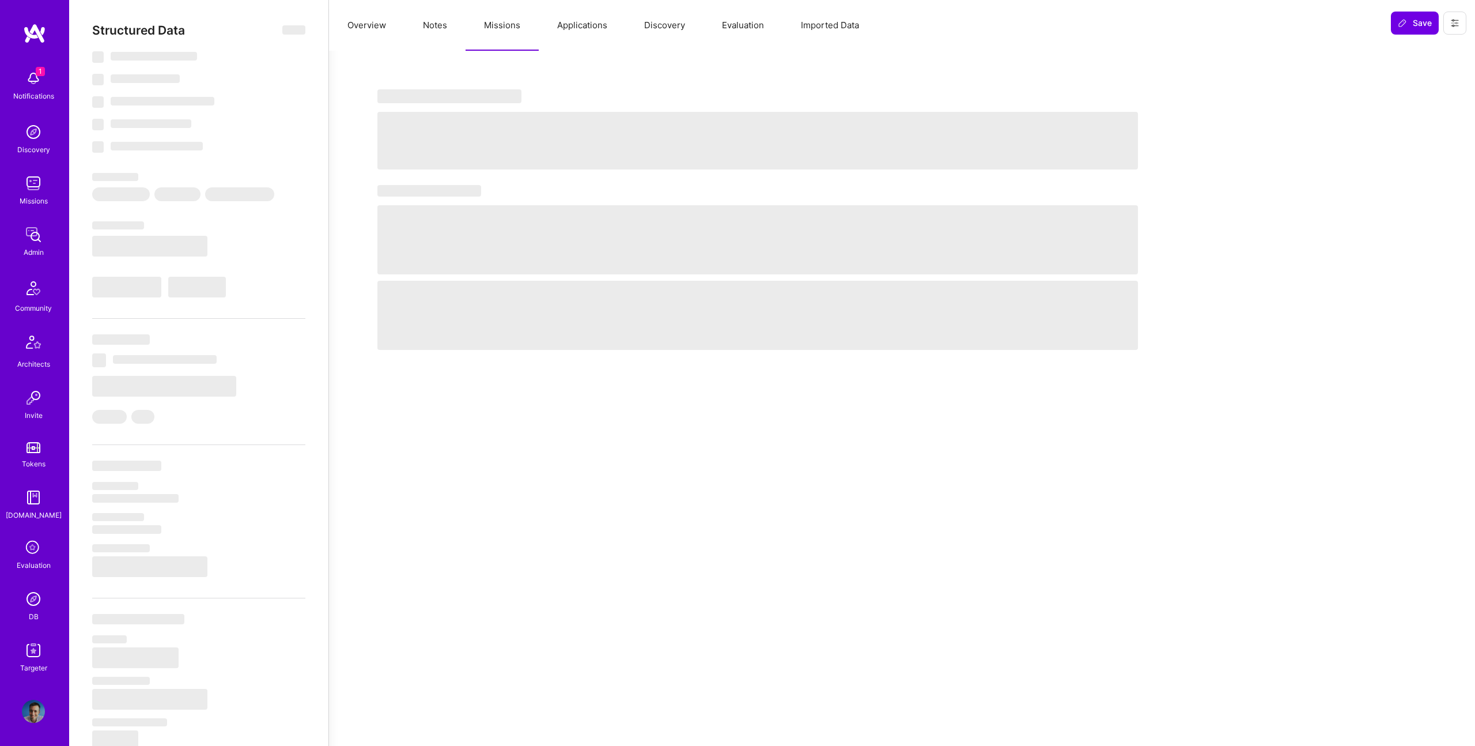
select select "IN"
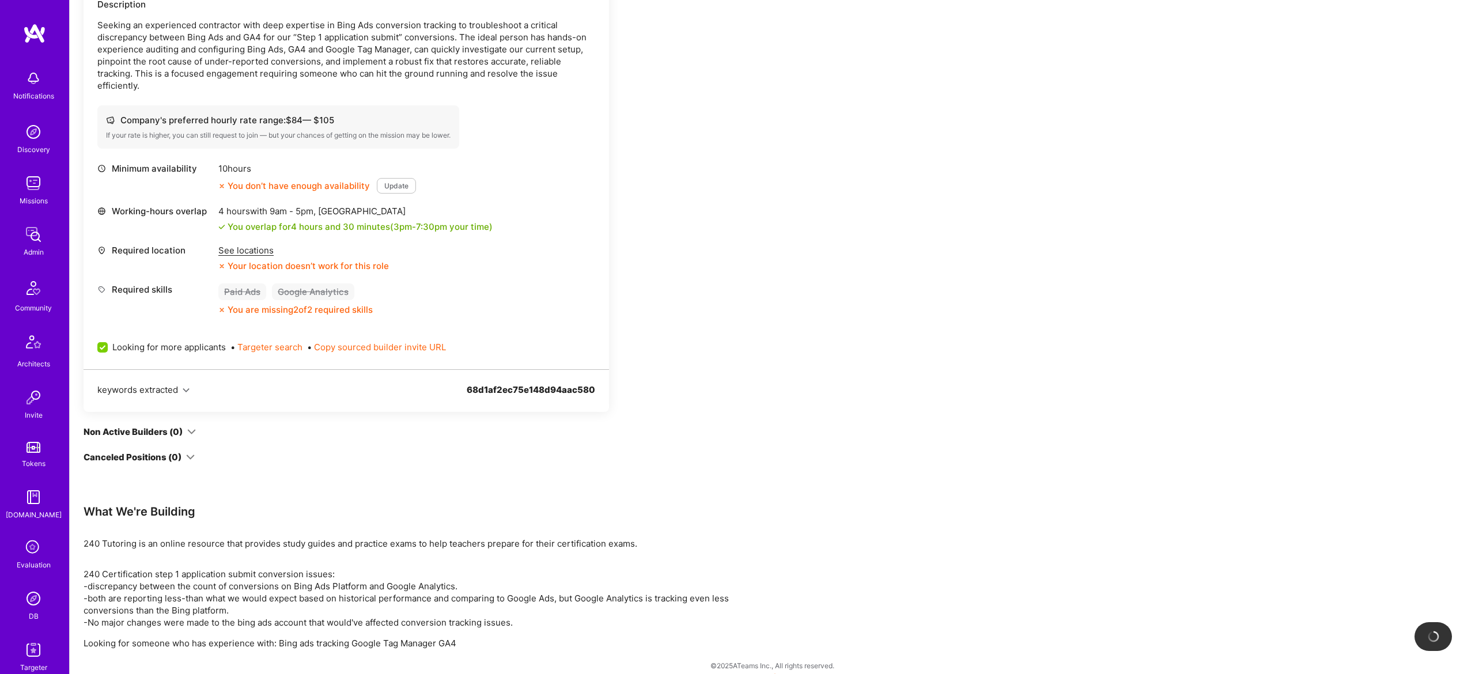
scroll to position [339, 0]
